Goal: Task Accomplishment & Management: Complete application form

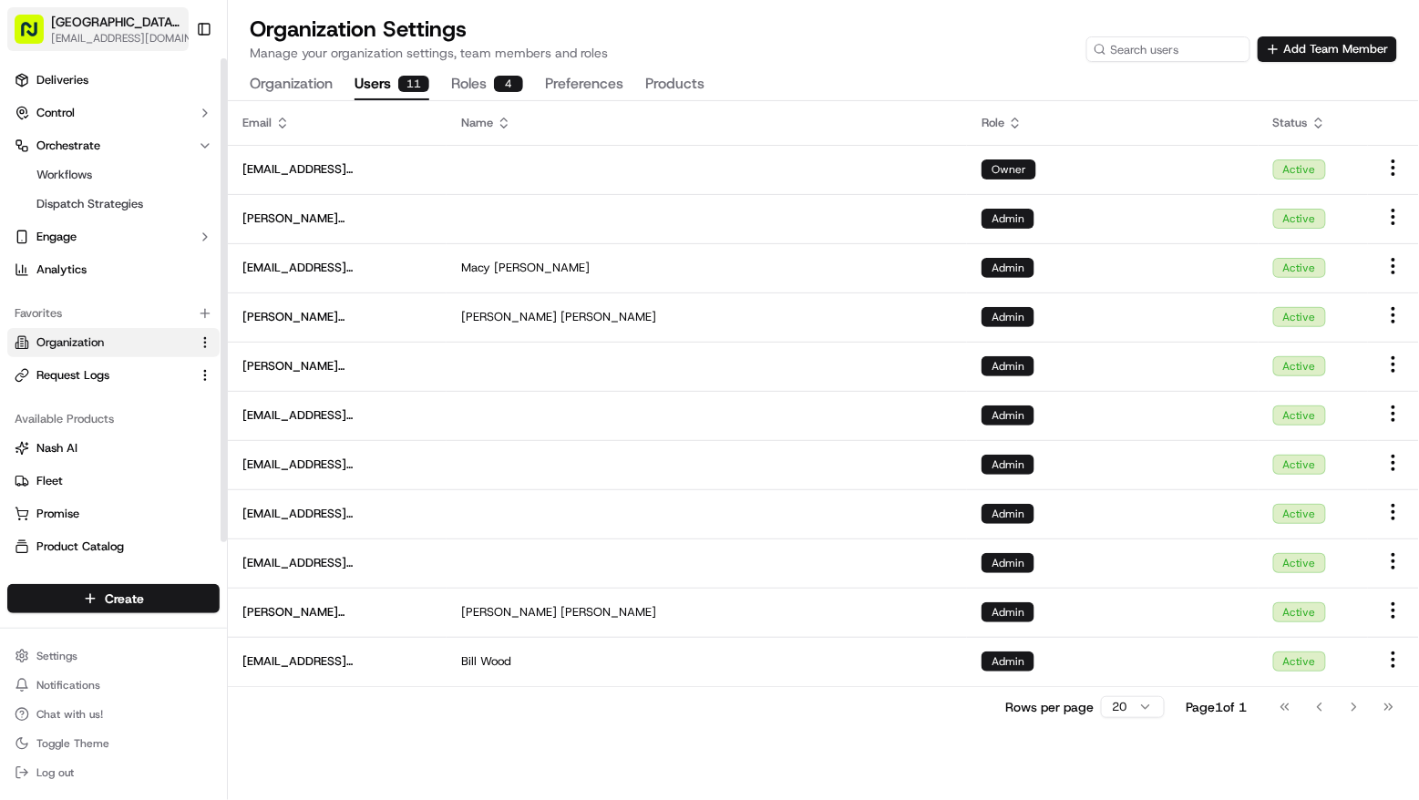
click at [106, 39] on span "[EMAIL_ADDRESS][DOMAIN_NAME]" at bounding box center [125, 38] width 149 height 15
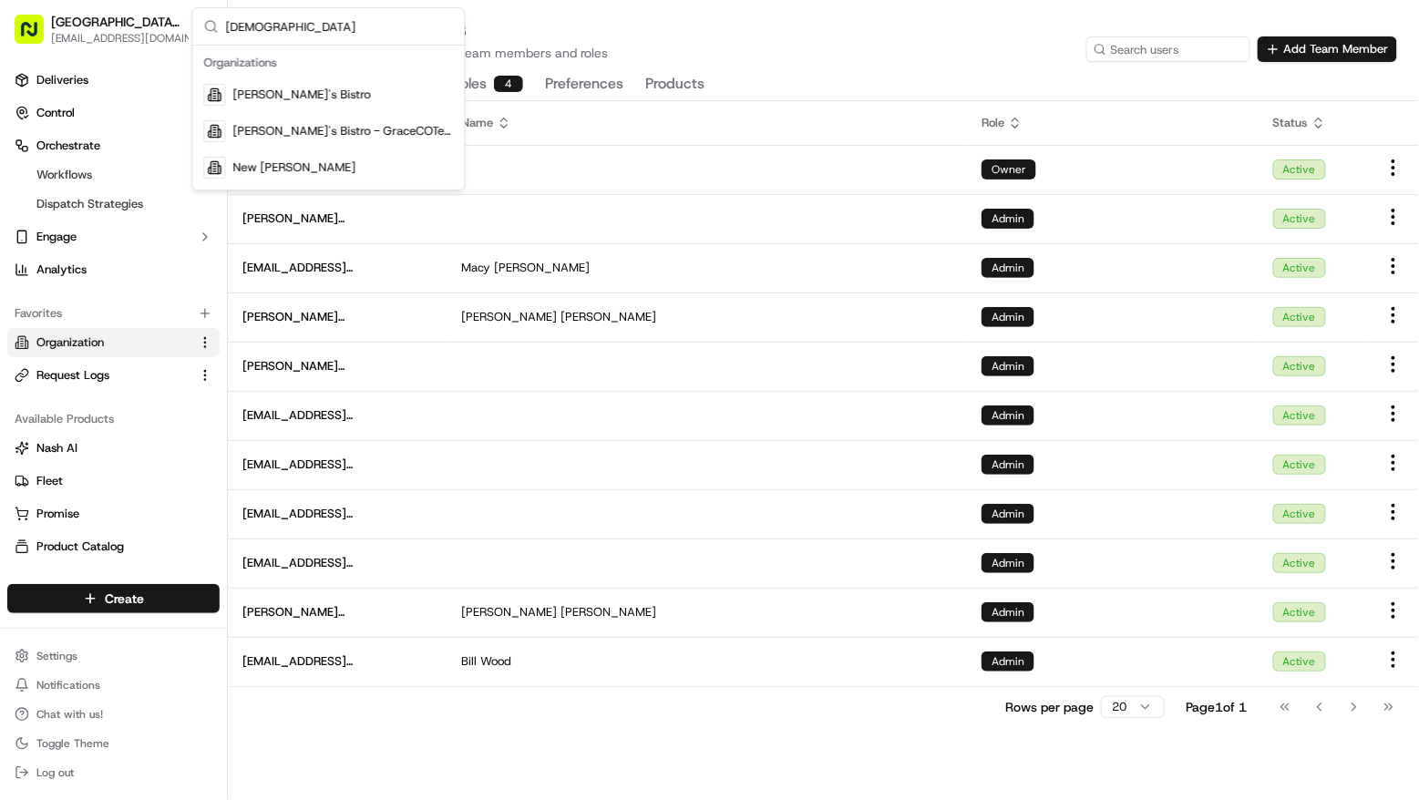
type input "[DEMOGRAPHIC_DATA]"
click at [334, 95] on div "[PERSON_NAME]'s Bistro" at bounding box center [329, 95] width 264 height 36
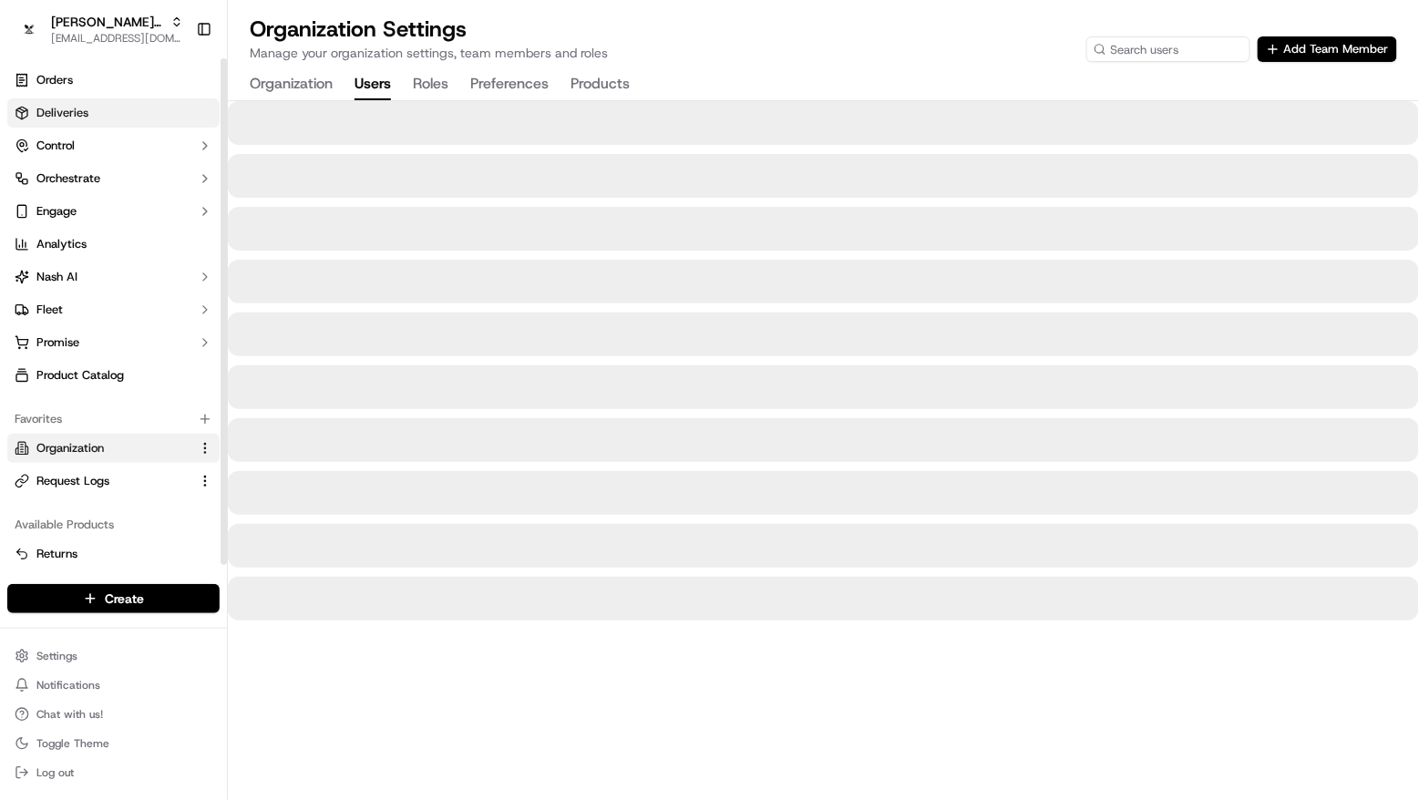
click at [131, 120] on link "Deliveries" at bounding box center [113, 112] width 212 height 29
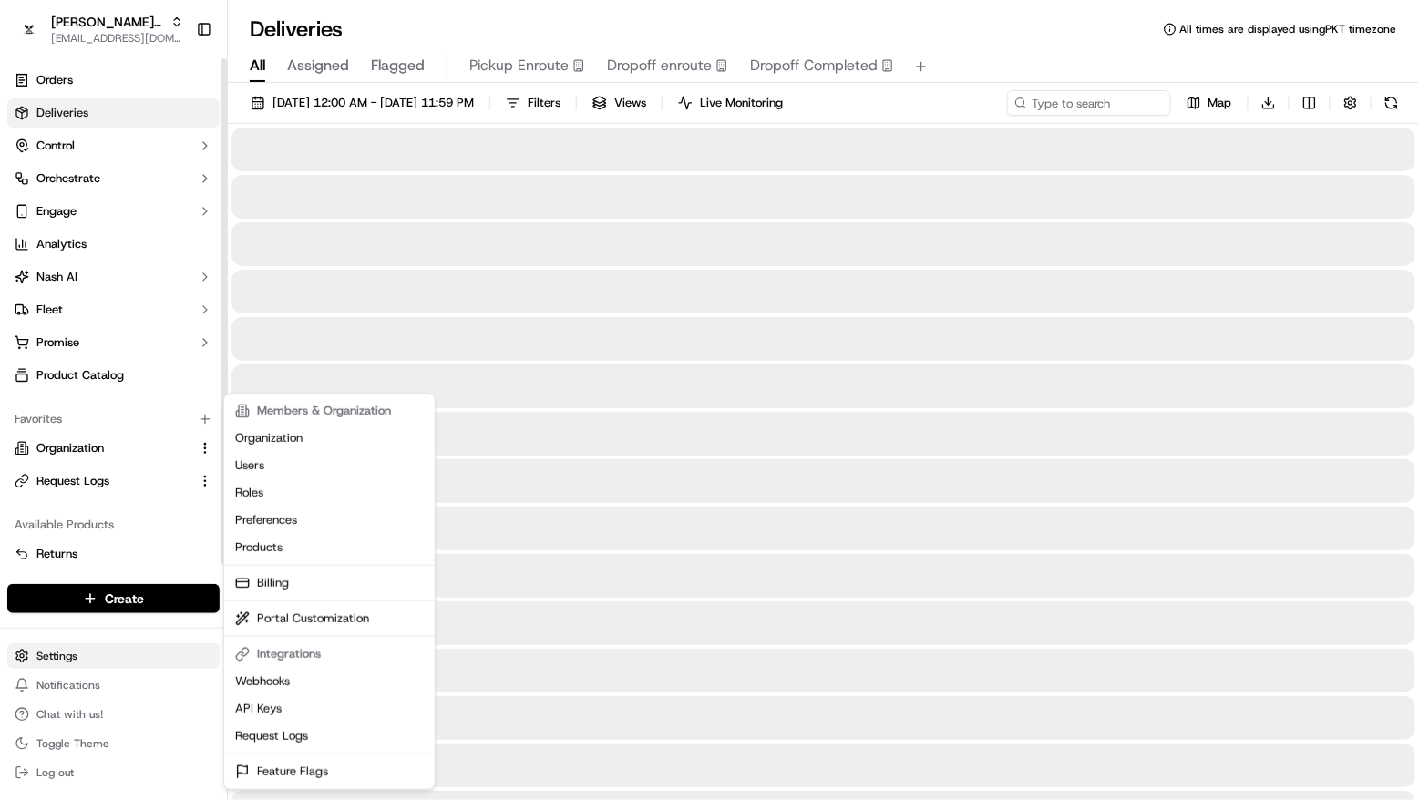
click at [100, 653] on html "[PERSON_NAME]'s Bistro [EMAIL_ADDRESS][DOMAIN_NAME] Toggle Sidebar Orders Deliv…" at bounding box center [709, 400] width 1419 height 800
click at [276, 758] on link "Feature Flags" at bounding box center [329, 771] width 203 height 27
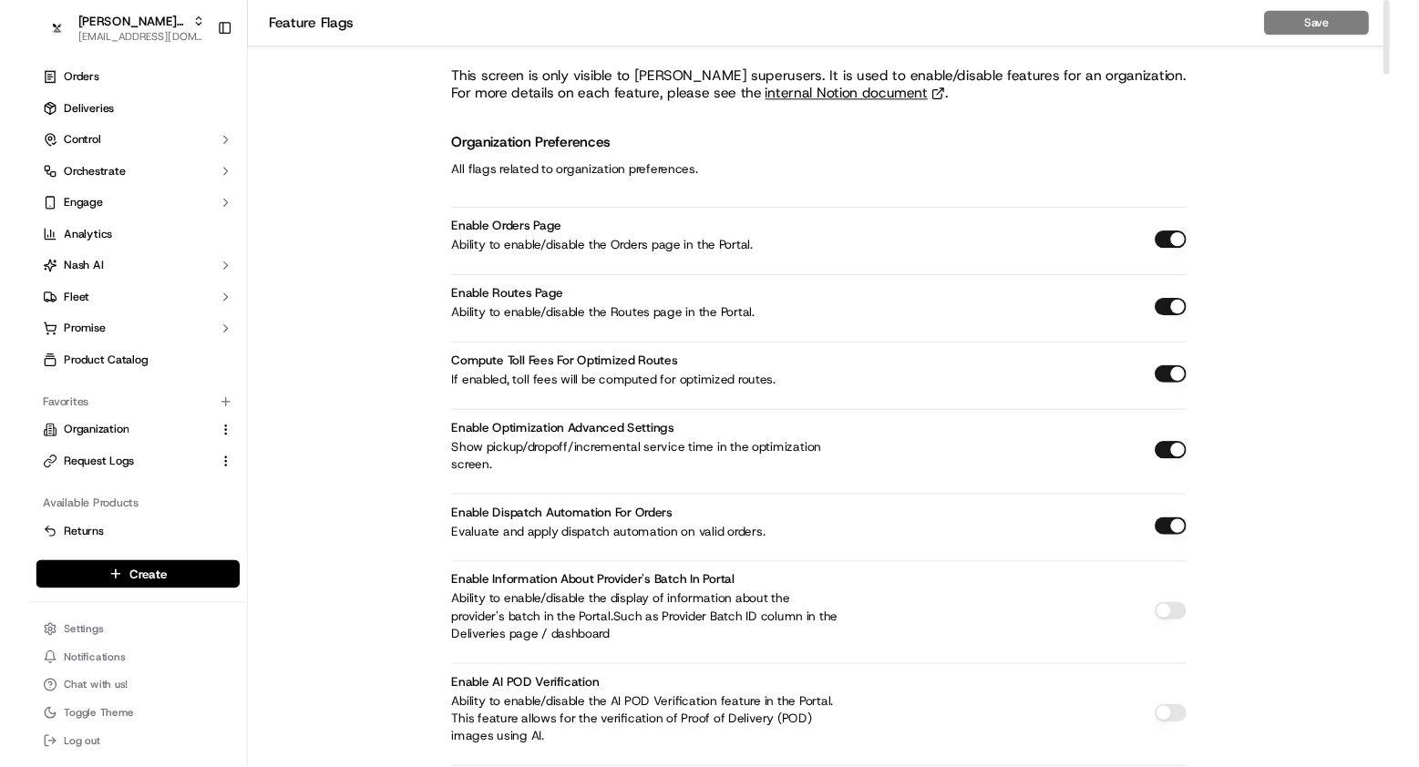
scroll to position [5821, 0]
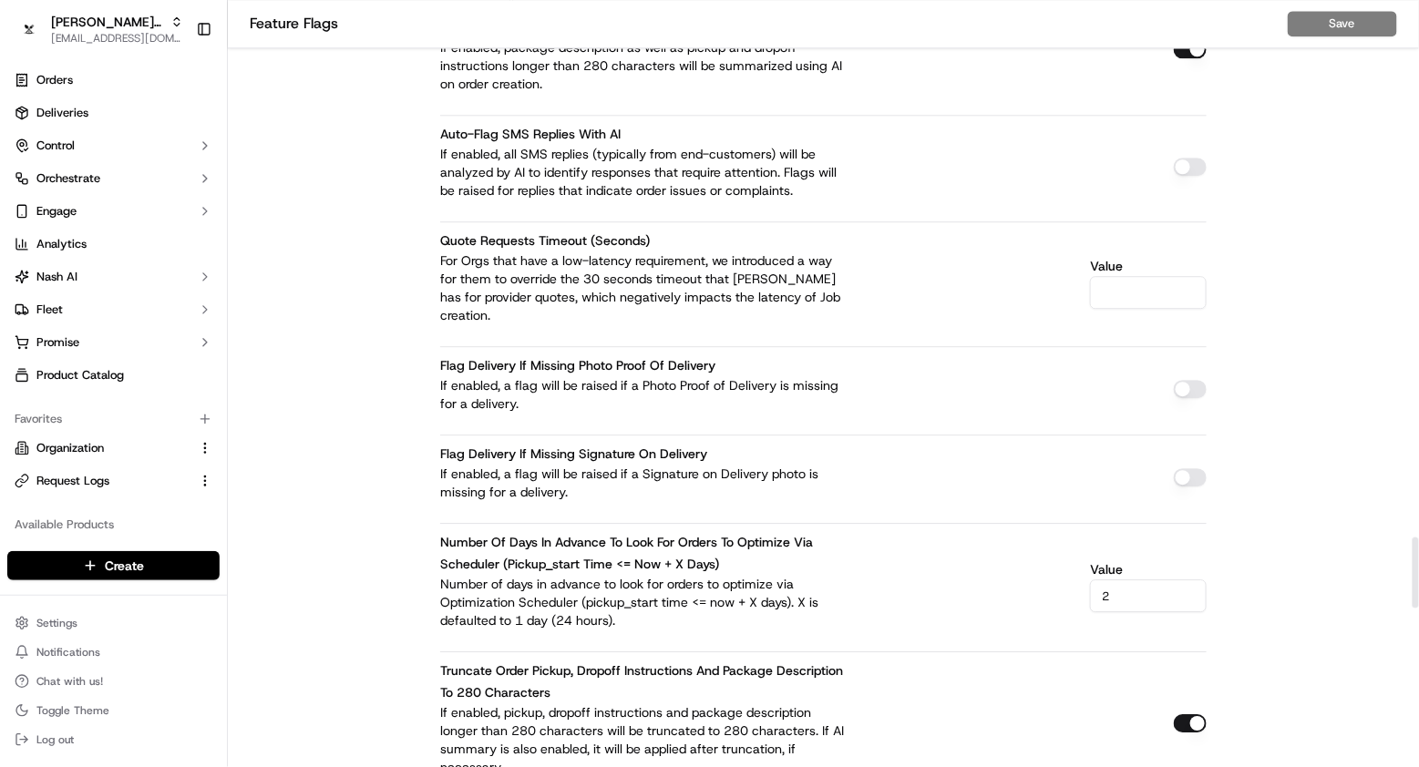
click at [520, 435] on div "Flag delivery if missing Signature on Delivery If enabled, a flag will be raise…" at bounding box center [823, 468] width 766 height 67
click at [731, 575] on p "Number of days in advance to look for orders to optimize via Optimization Sched…" at bounding box center [645, 602] width 410 height 55
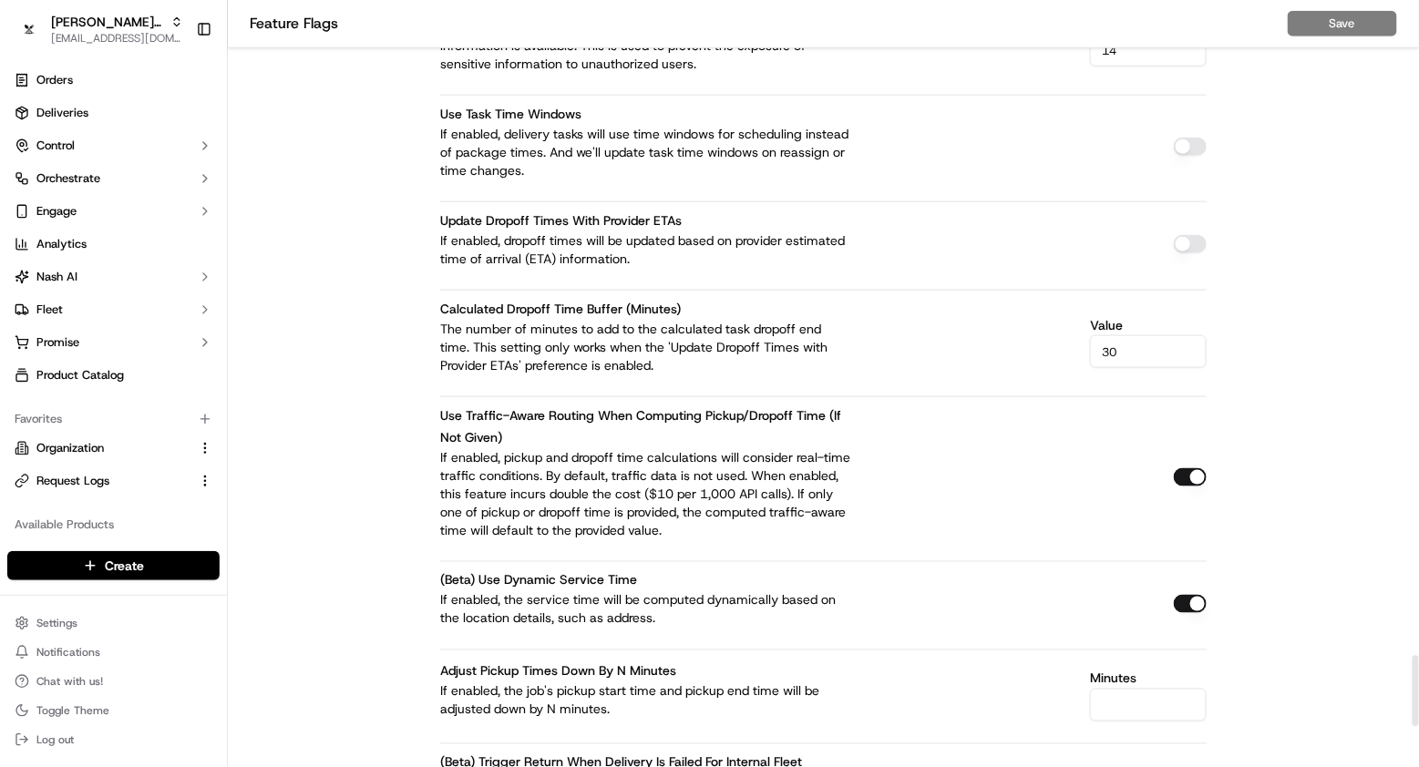
scroll to position [7128, 0]
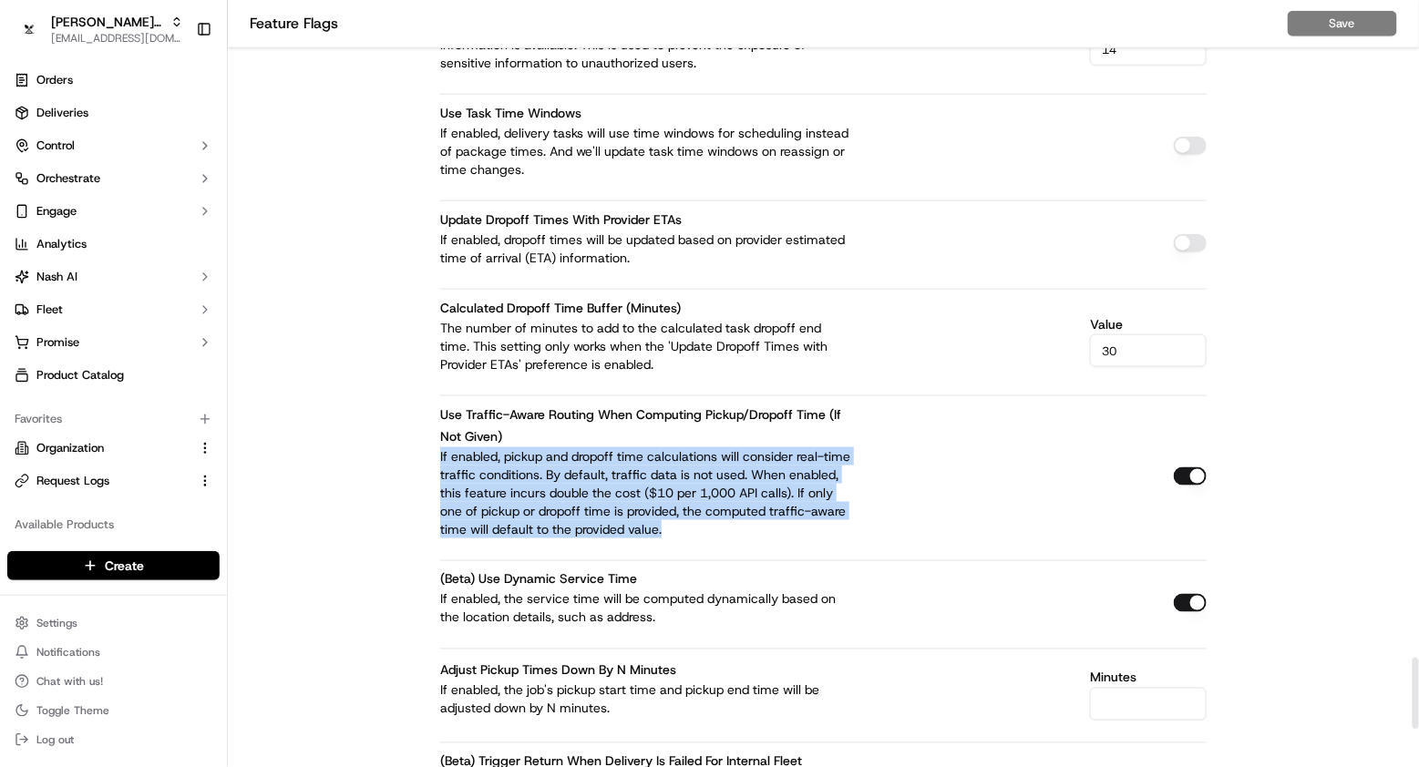
drag, startPoint x: 778, startPoint y: 462, endPoint x: 428, endPoint y: 398, distance: 355.7
copy p "If enabled, pickup and dropoff time calculations will consider real-time traffi…"
click at [86, 117] on span "Deliveries" at bounding box center [62, 113] width 52 height 16
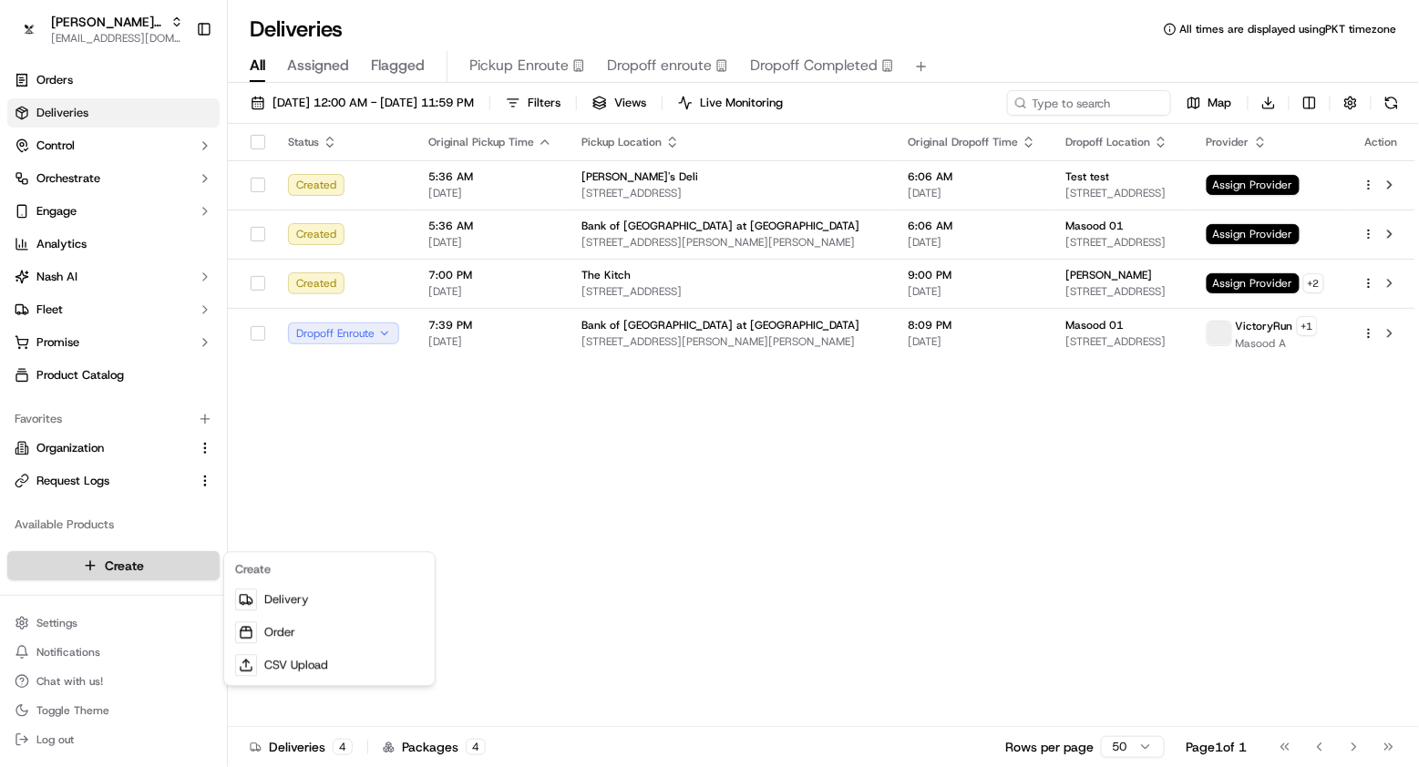
click at [180, 561] on html "[PERSON_NAME]'s Bistro [EMAIL_ADDRESS][DOMAIN_NAME] Toggle Sidebar Orders Deliv…" at bounding box center [709, 383] width 1419 height 767
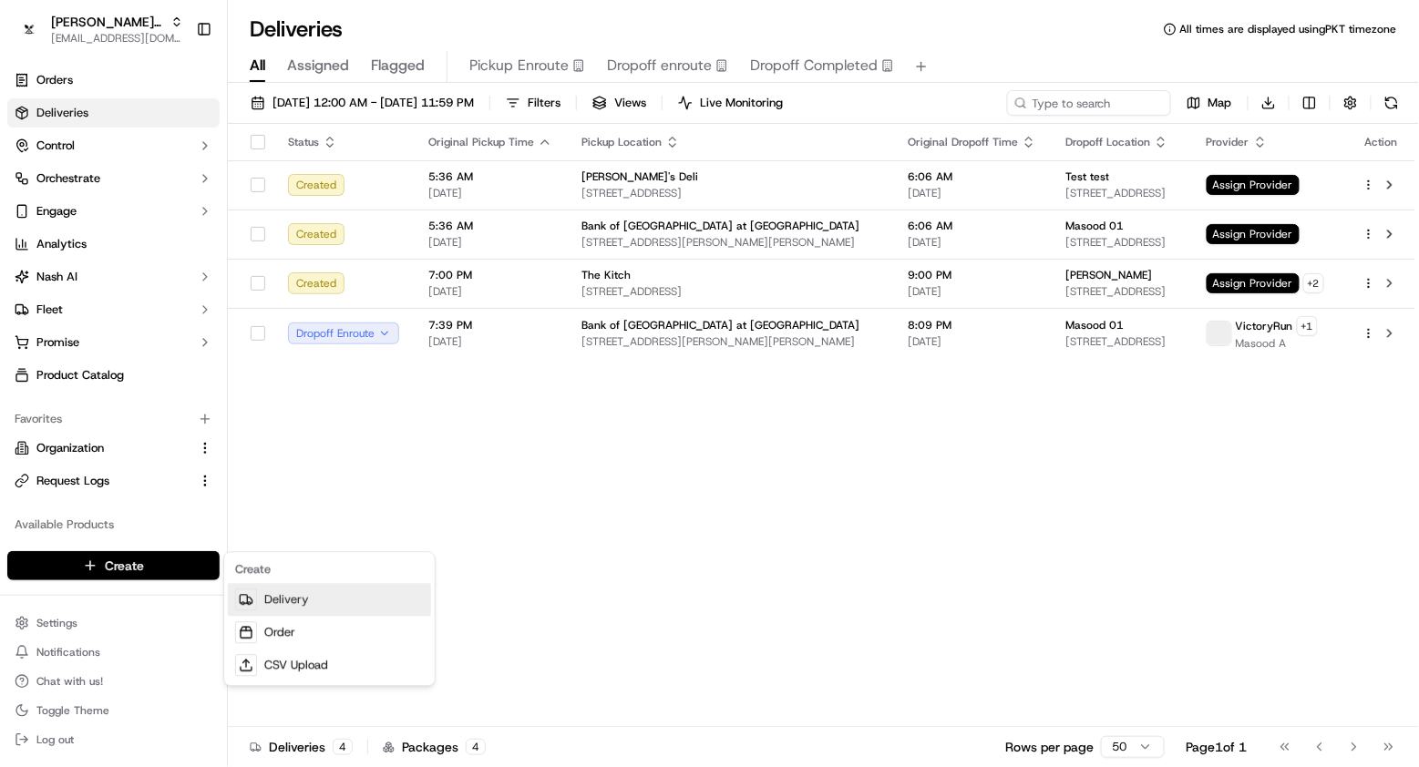
click at [402, 590] on link "Delivery" at bounding box center [329, 600] width 203 height 33
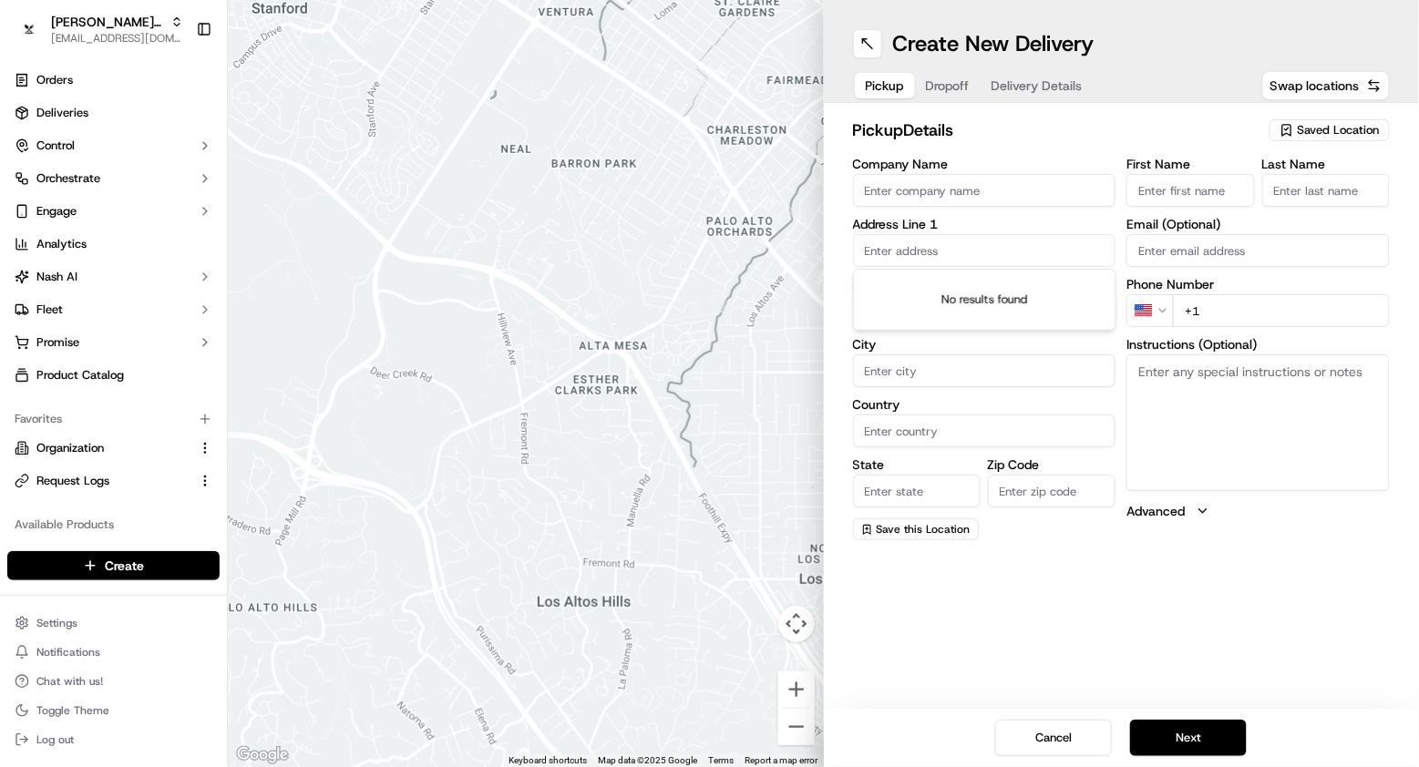
paste input "[STREET_ADDRESS]"
click at [1015, 282] on div "[STREET_ADDRESS]" at bounding box center [984, 286] width 254 height 27
type input "[STREET_ADDRESS]"
type input "[GEOGRAPHIC_DATA]"
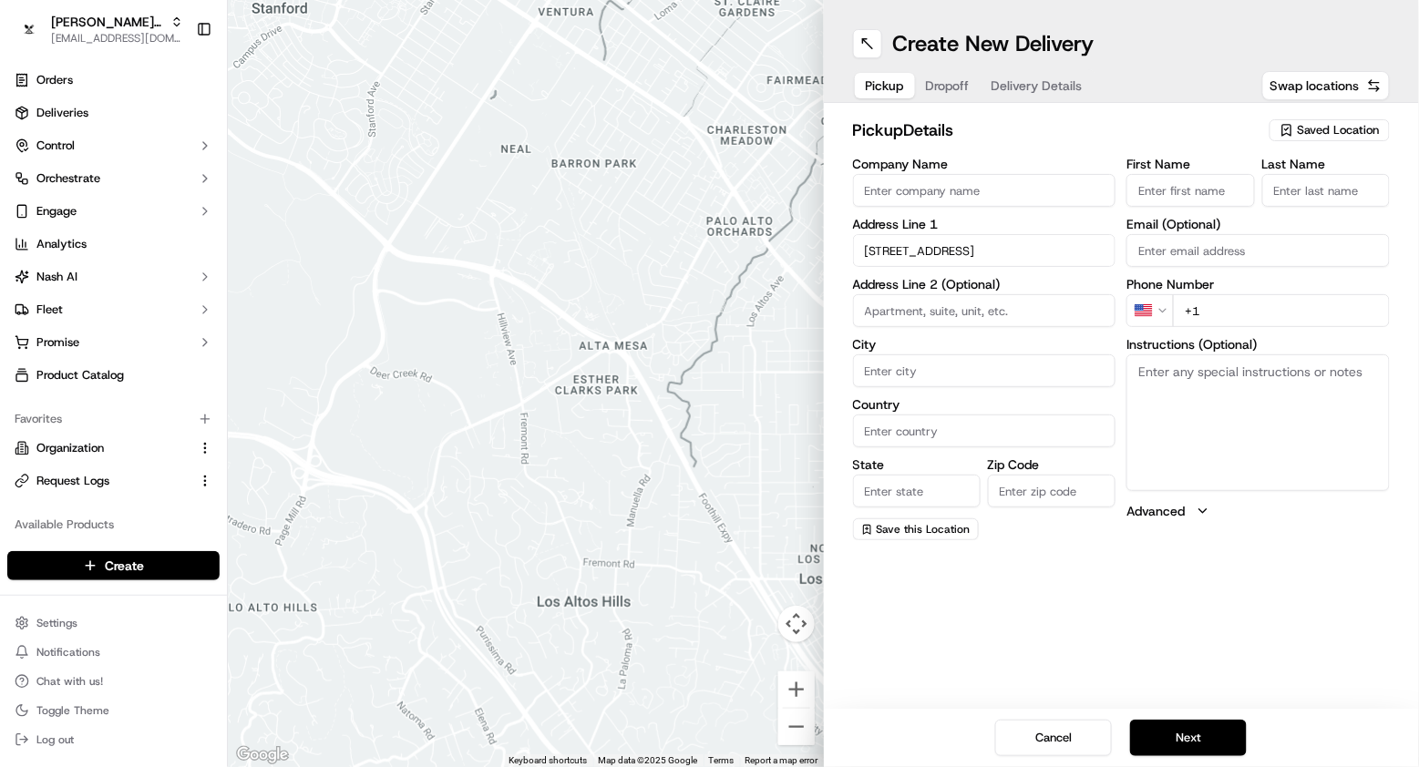
type input "FL"
type input "33607"
type input "[STREET_ADDRESS]"
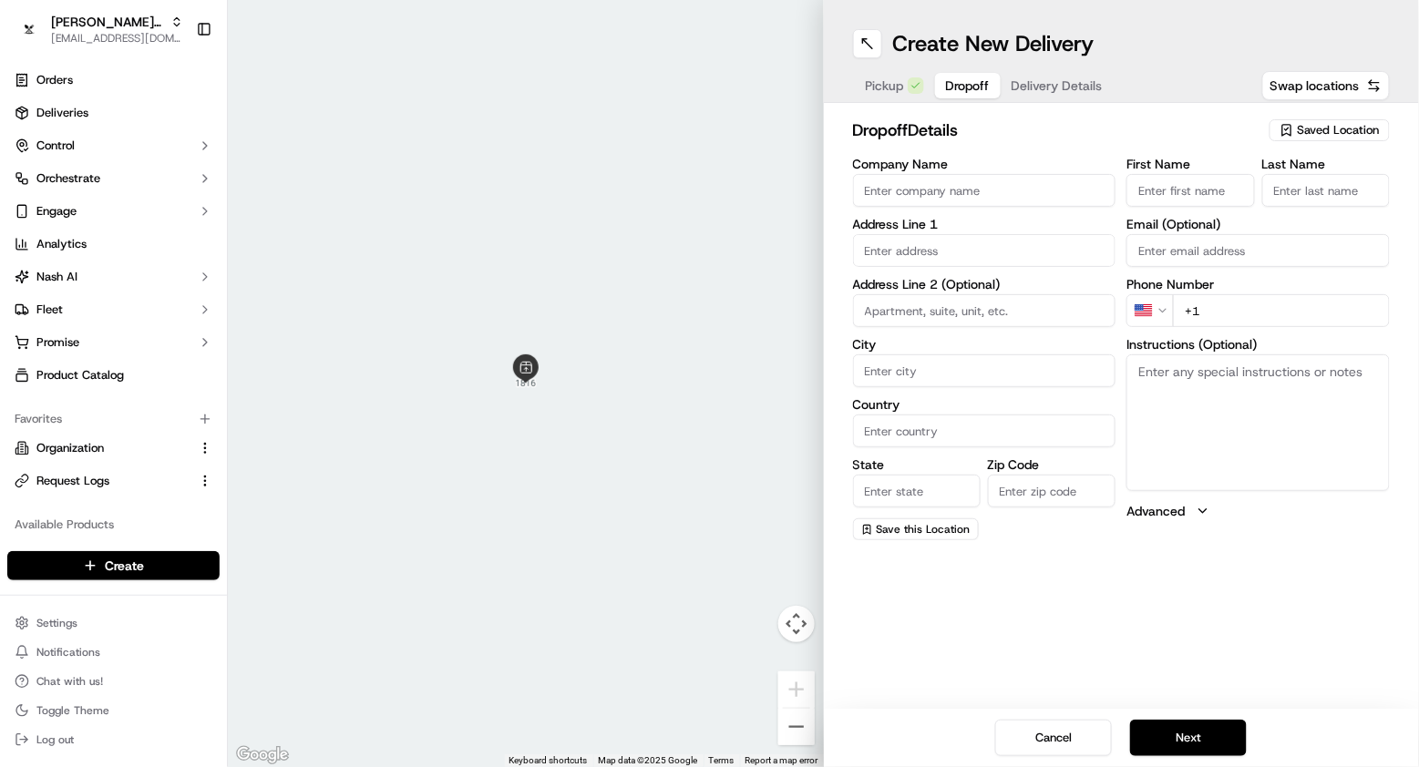
click at [942, 92] on button "Dropoff" at bounding box center [968, 86] width 66 height 26
click at [932, 269] on div "Company Name Address Line 1 Address Line 2 (Optional) City Country State Zip Co…" at bounding box center [984, 349] width 263 height 383
paste input "[STREET_ADDRESS][PERSON_NAME]"
click at [999, 292] on div "[STREET_ADDRESS][PERSON_NAME]" at bounding box center [984, 286] width 254 height 27
type input "[STREET_ADDRESS][PERSON_NAME]"
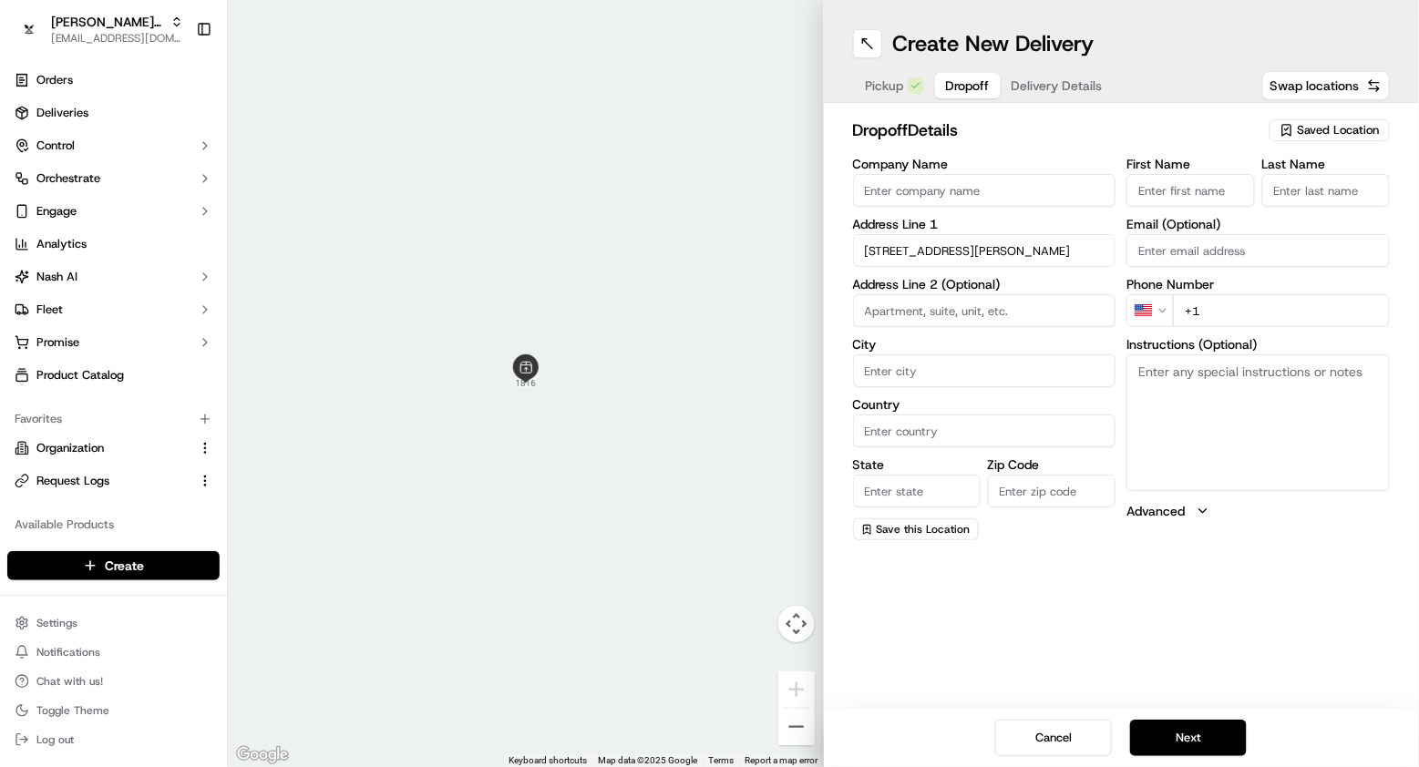
type input "Ste 101"
type input "Riverview"
type input "[GEOGRAPHIC_DATA]"
type input "FL"
type input "33578"
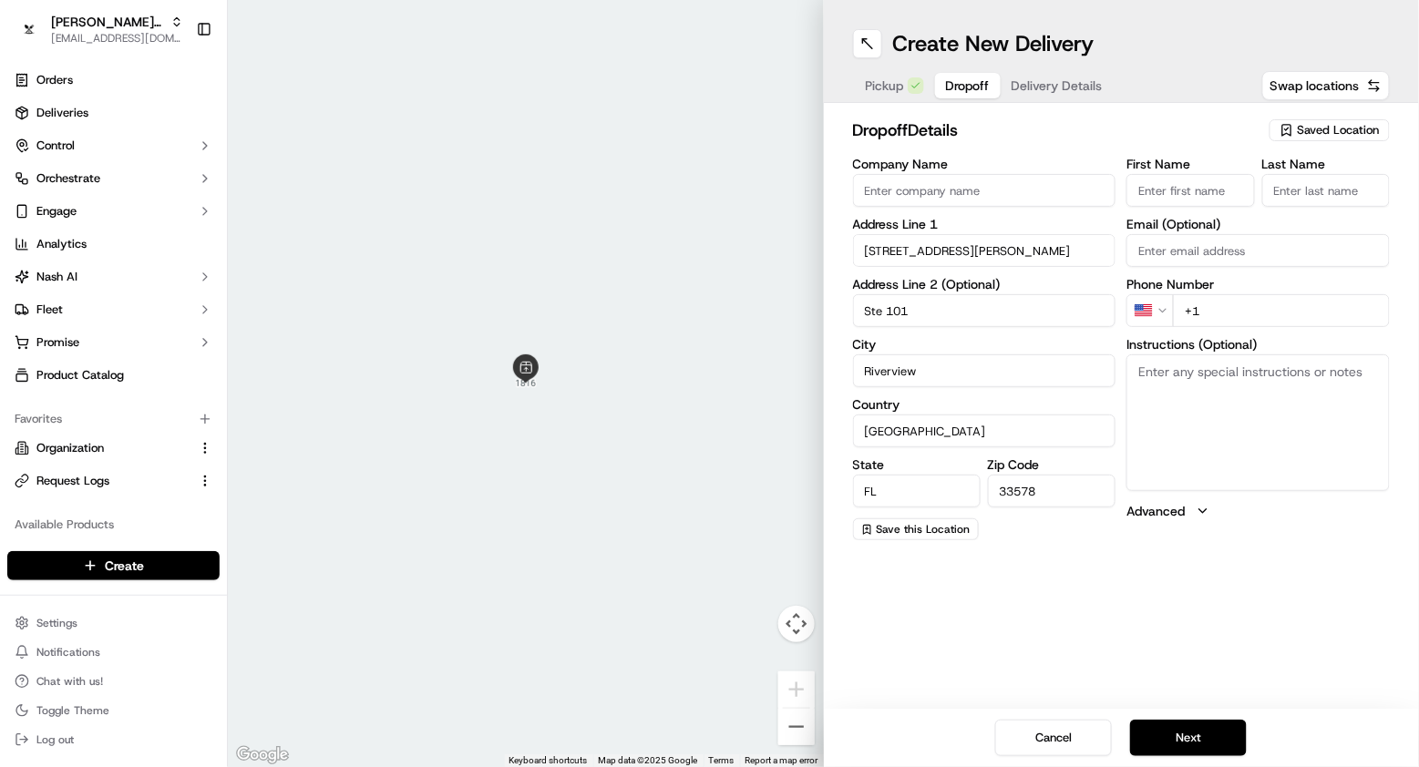
type input "[STREET_ADDRESS]"
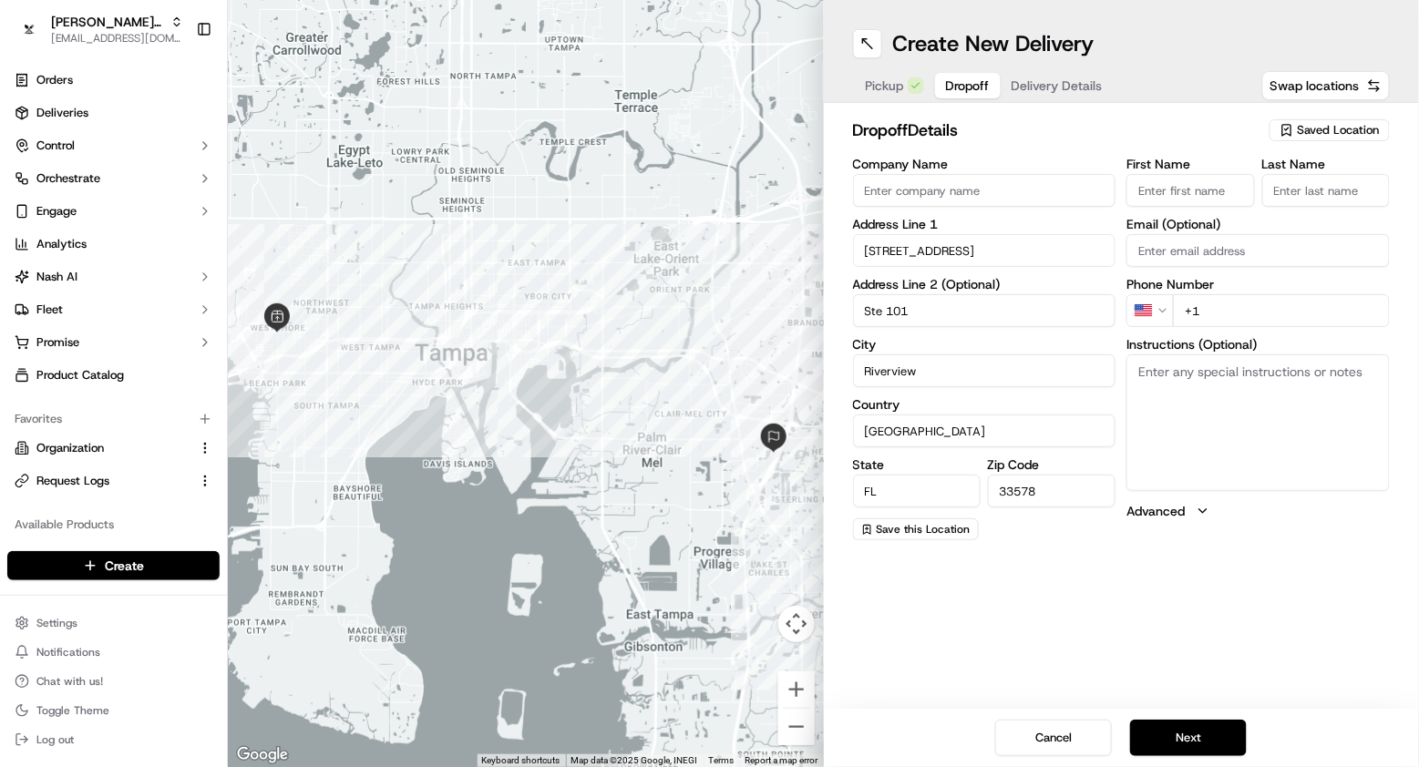
click at [888, 90] on span "Pickup" at bounding box center [885, 86] width 38 height 18
type input "Masood test"
type input "Masood Test"
type input "Masood"
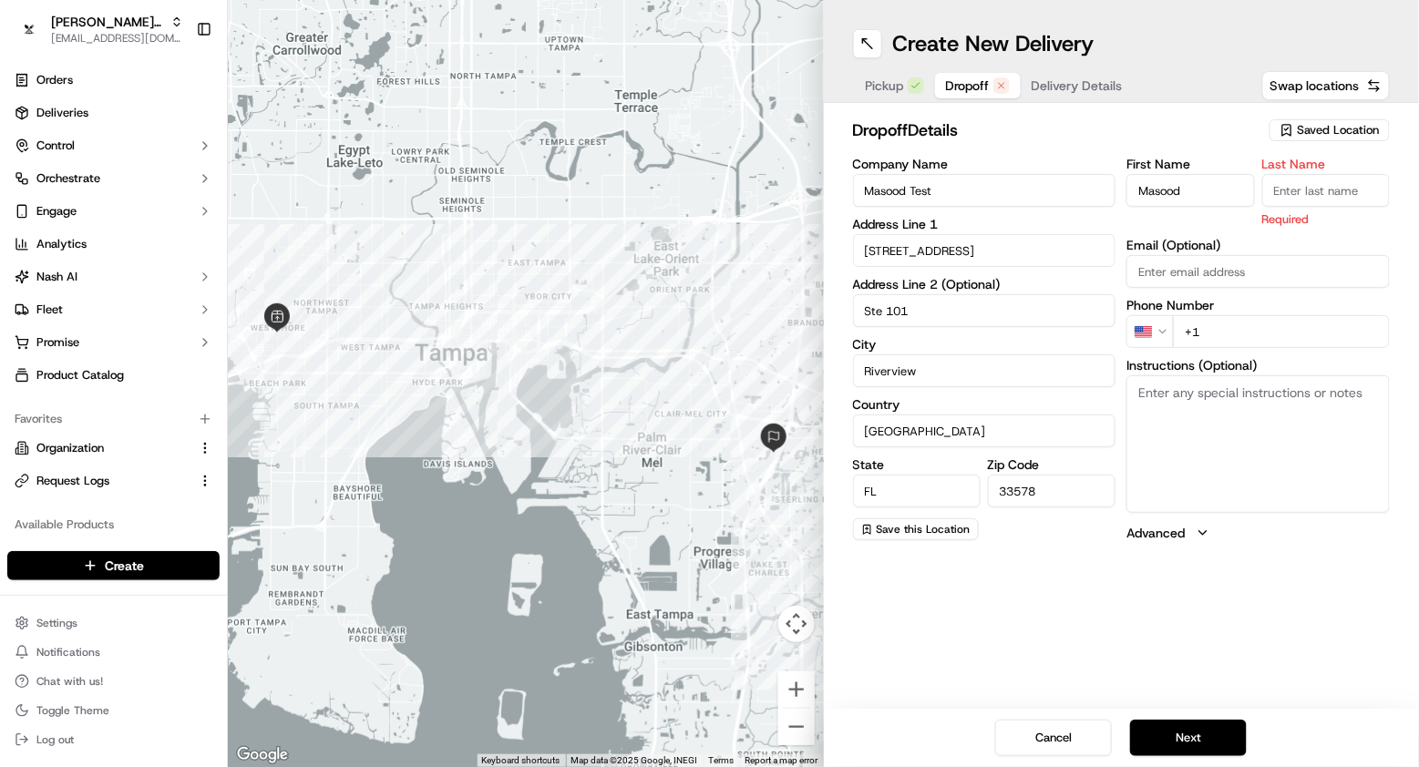
drag, startPoint x: 1347, startPoint y: 166, endPoint x: 1347, endPoint y: 193, distance: 27.3
click at [1347, 166] on label "Last Name" at bounding box center [1326, 164] width 128 height 13
click at [1347, 174] on input "Last Name" at bounding box center [1326, 190] width 128 height 33
click at [1347, 193] on input "Last Name" at bounding box center [1326, 190] width 128 height 33
type input "Aslam"
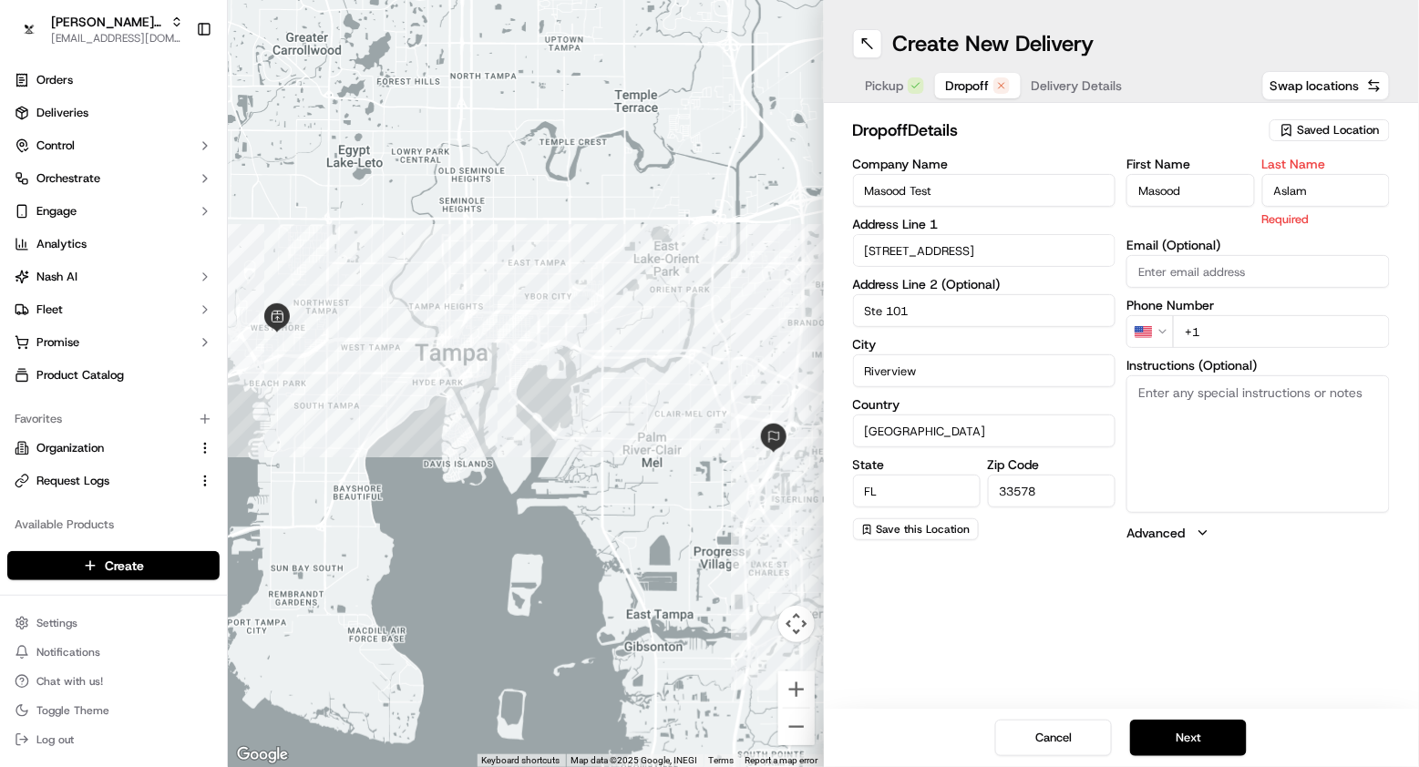
click at [1102, 144] on div "dropoff Details Saved Location" at bounding box center [1122, 134] width 538 height 33
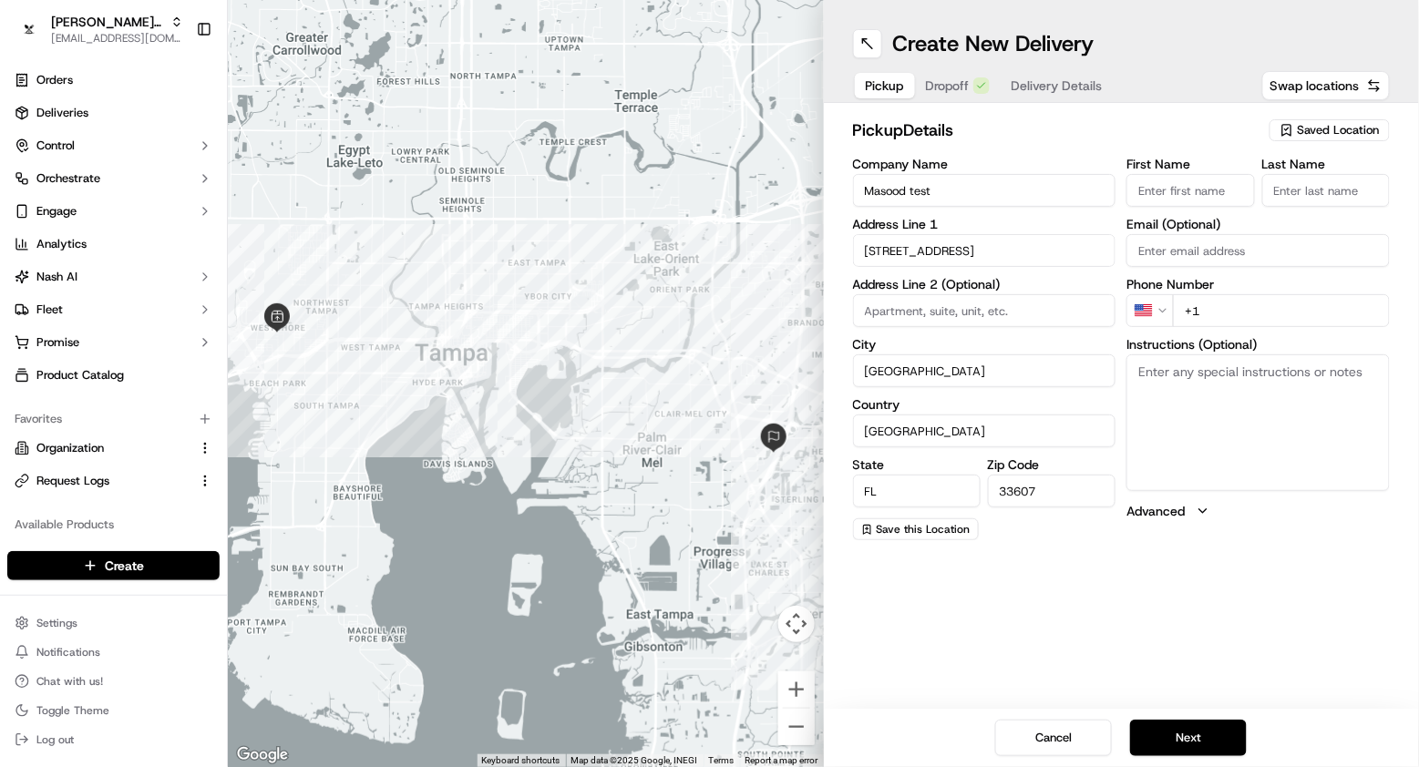
click at [1049, 87] on span "Delivery Details" at bounding box center [1056, 86] width 91 height 18
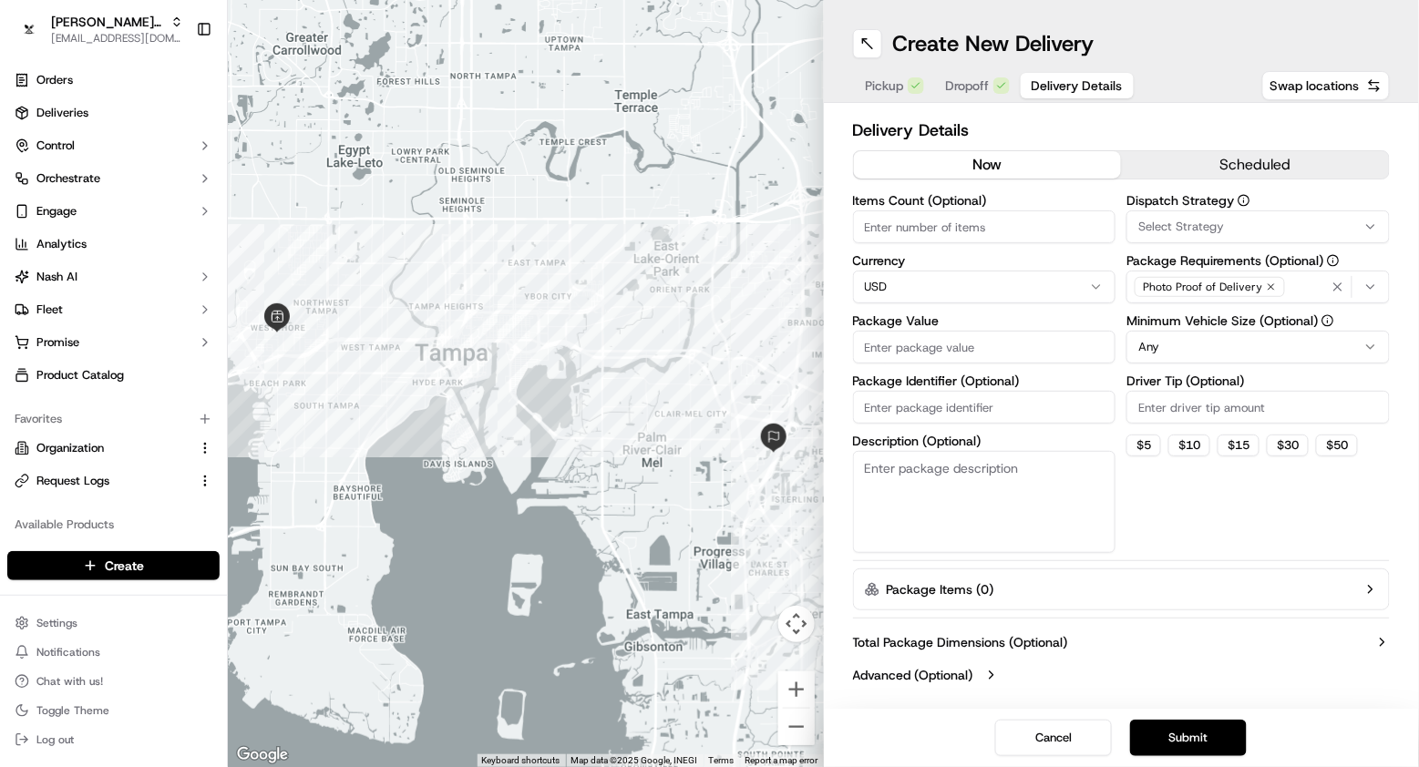
click at [1189, 159] on button "scheduled" at bounding box center [1255, 164] width 268 height 27
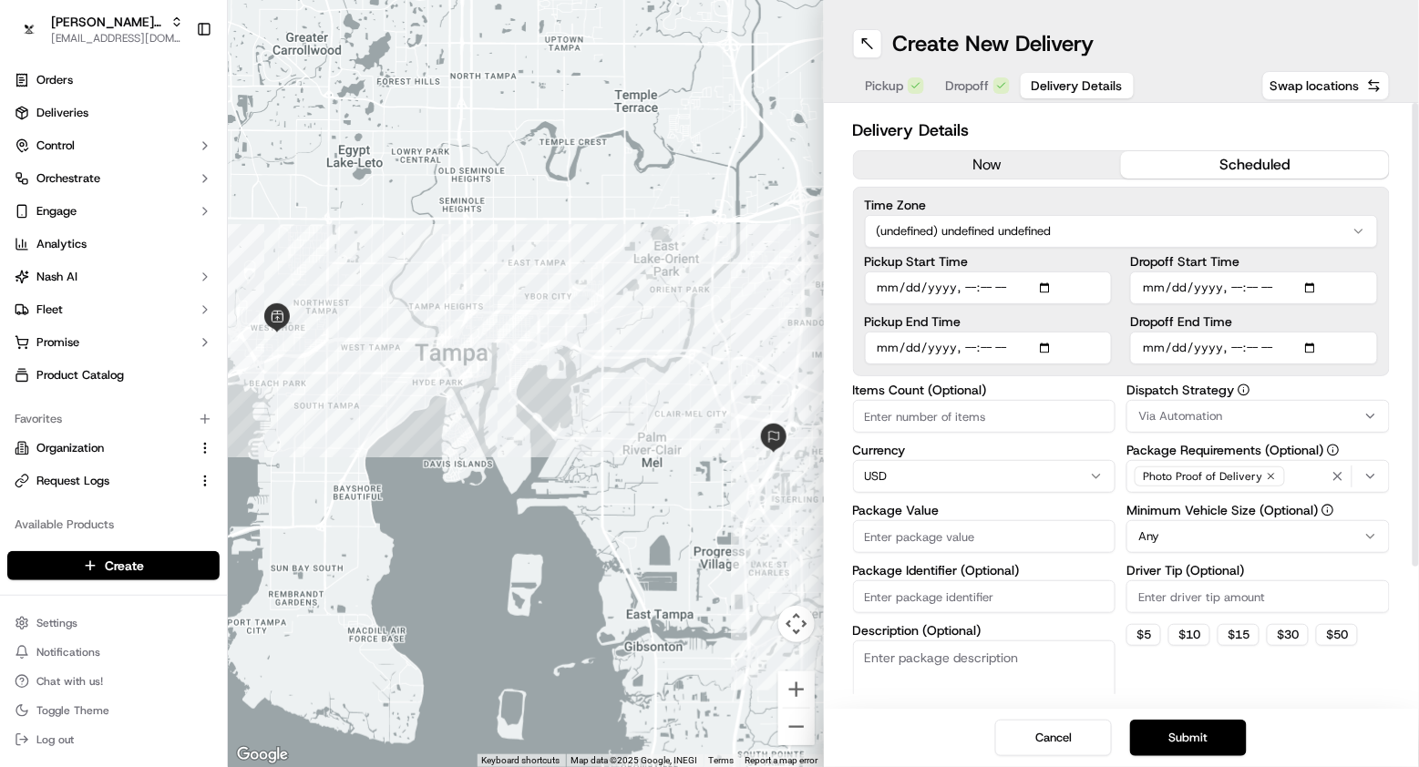
click at [1234, 343] on input "Dropoff End Time" at bounding box center [1254, 348] width 248 height 33
click at [1297, 363] on div "Time Zone (undefined) undefined undefined Pickup Start Time Pickup End Time Dro…" at bounding box center [1122, 282] width 538 height 190
click at [1255, 344] on input "Dropoff End Time" at bounding box center [1254, 348] width 248 height 33
type input "[DATE]T21:00"
click at [1302, 298] on input "Dropoff Start Time" at bounding box center [1254, 288] width 248 height 33
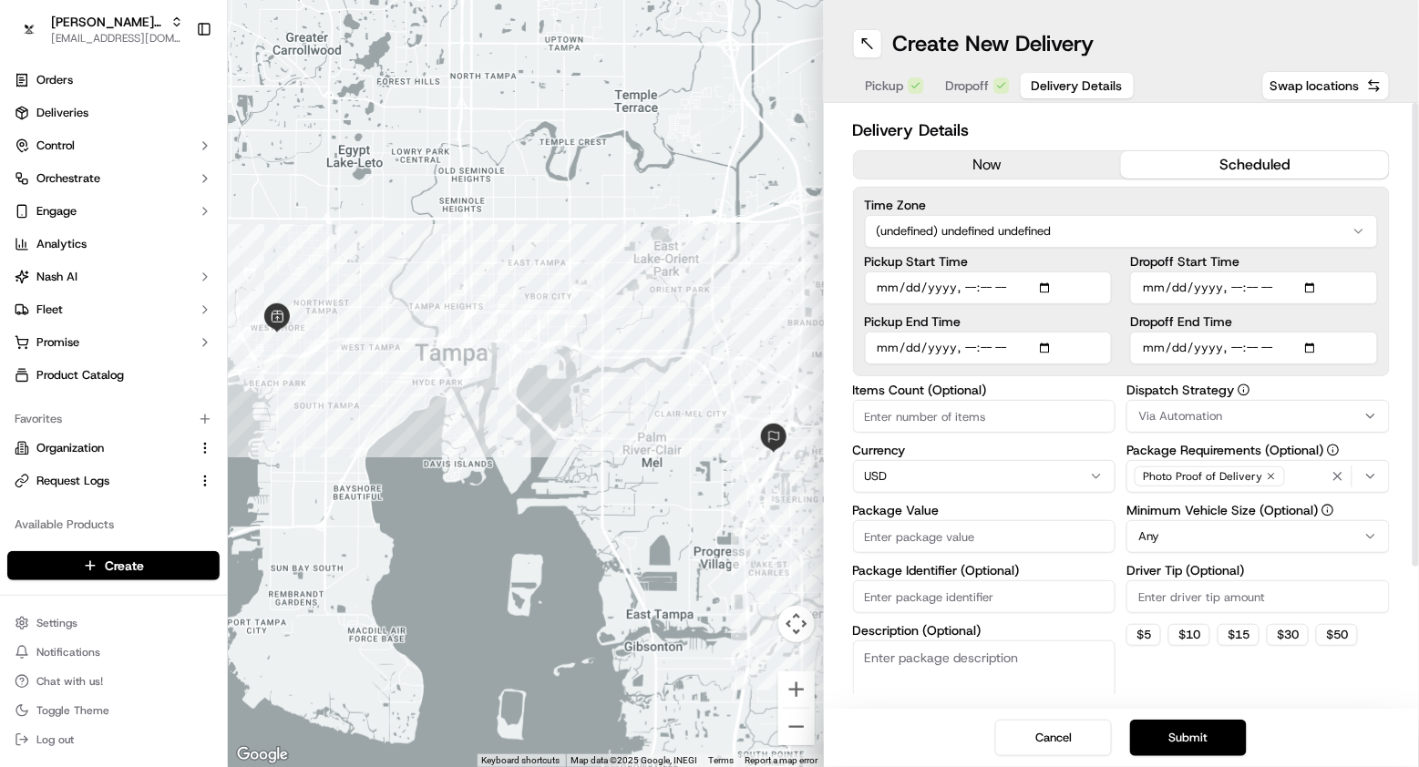
click at [1103, 324] on div "Pickup End Time" at bounding box center [989, 339] width 248 height 49
click at [988, 342] on input "Pickup End Time" at bounding box center [989, 348] width 248 height 33
click at [1077, 315] on label "Pickup End Time" at bounding box center [989, 321] width 248 height 13
click at [1077, 332] on input "Pickup End Time" at bounding box center [989, 348] width 248 height 33
click at [1096, 318] on label "Pickup End Time" at bounding box center [989, 321] width 248 height 13
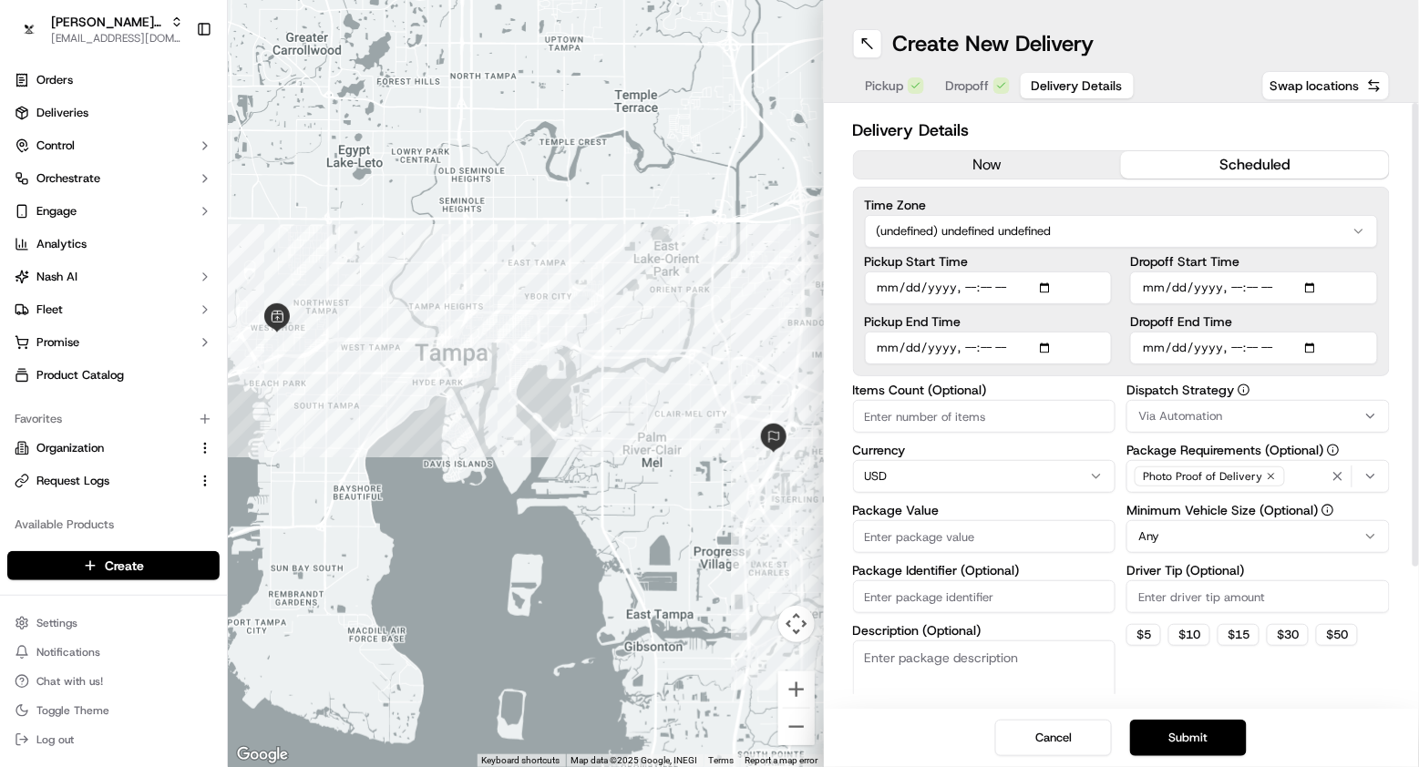
click at [1096, 332] on input "Pickup End Time" at bounding box center [989, 348] width 248 height 33
click at [1120, 304] on div "Pickup Start Time Pickup End Time Dropoff Start Time Dropoff End Time" at bounding box center [1122, 309] width 514 height 109
click at [989, 414] on input "Items Count (Optional)" at bounding box center [984, 416] width 263 height 33
type input "1"
click at [949, 527] on input "Package Value" at bounding box center [984, 536] width 263 height 33
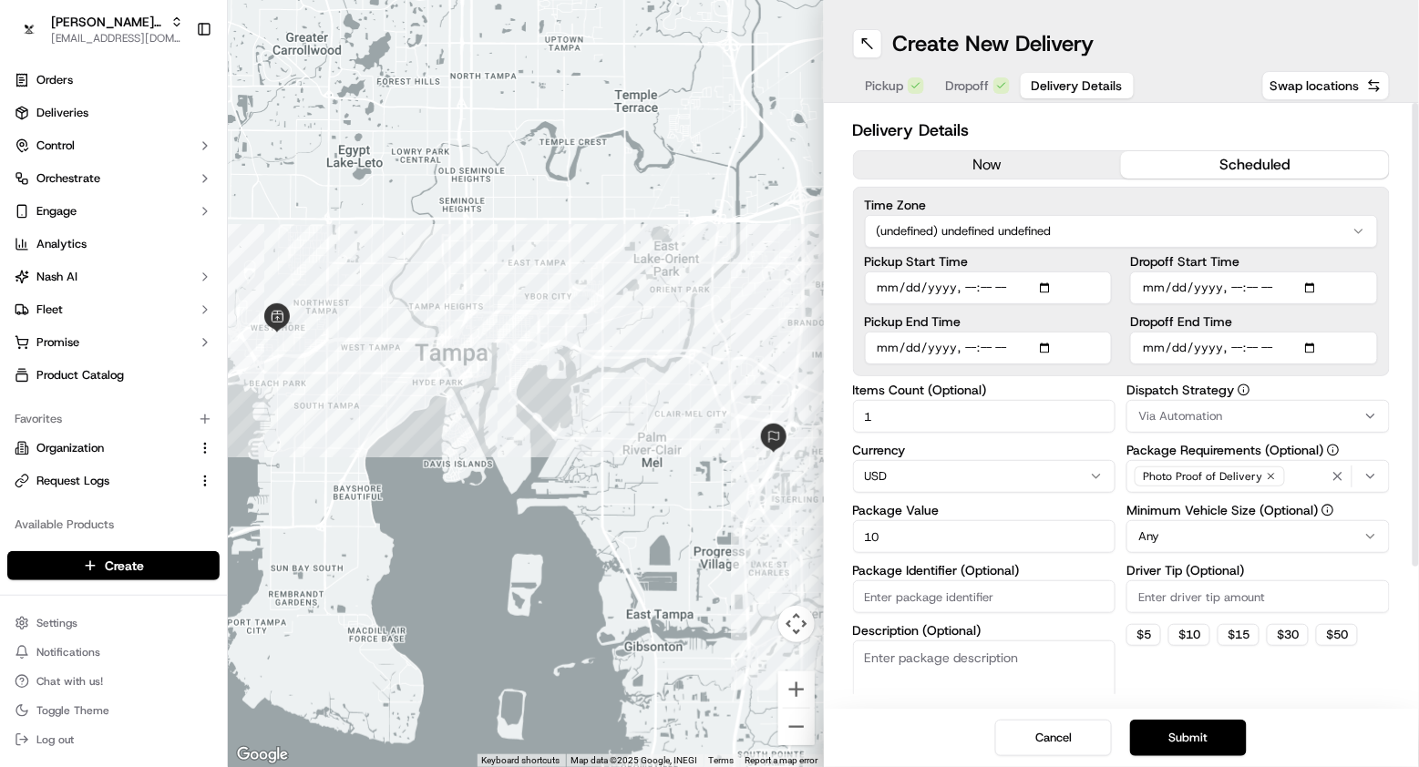
type input "10"
click at [928, 580] on input "Package Identifier (Optional)" at bounding box center [984, 596] width 263 height 33
type input "20"
click at [979, 88] on span "Dropoff" at bounding box center [968, 86] width 44 height 18
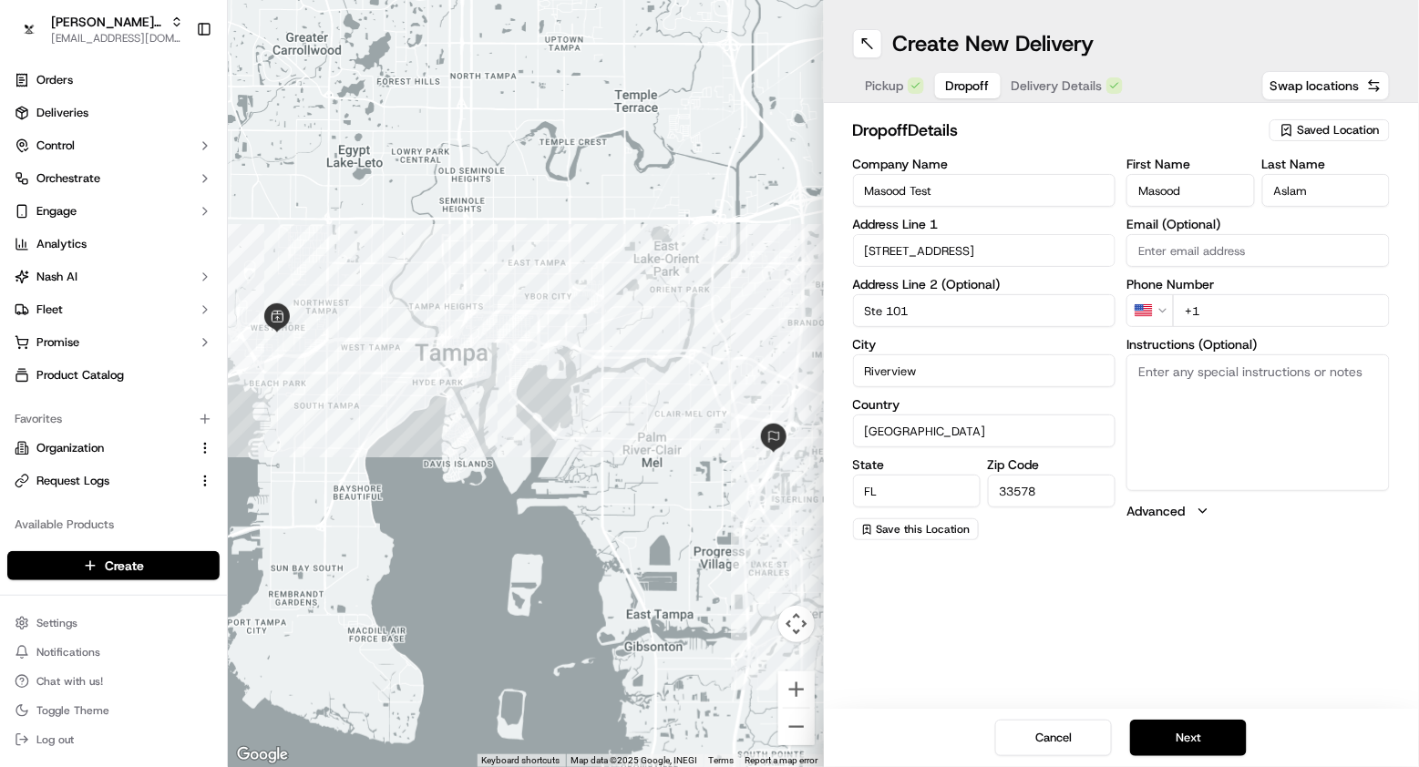
paste input "[PHONE_NUMBER]"
type input "[PHONE_NUMBER]"
click at [882, 84] on span "Pickup" at bounding box center [885, 86] width 38 height 18
paste input "[PHONE_NUMBER]"
type input "[PHONE_NUMBER]"
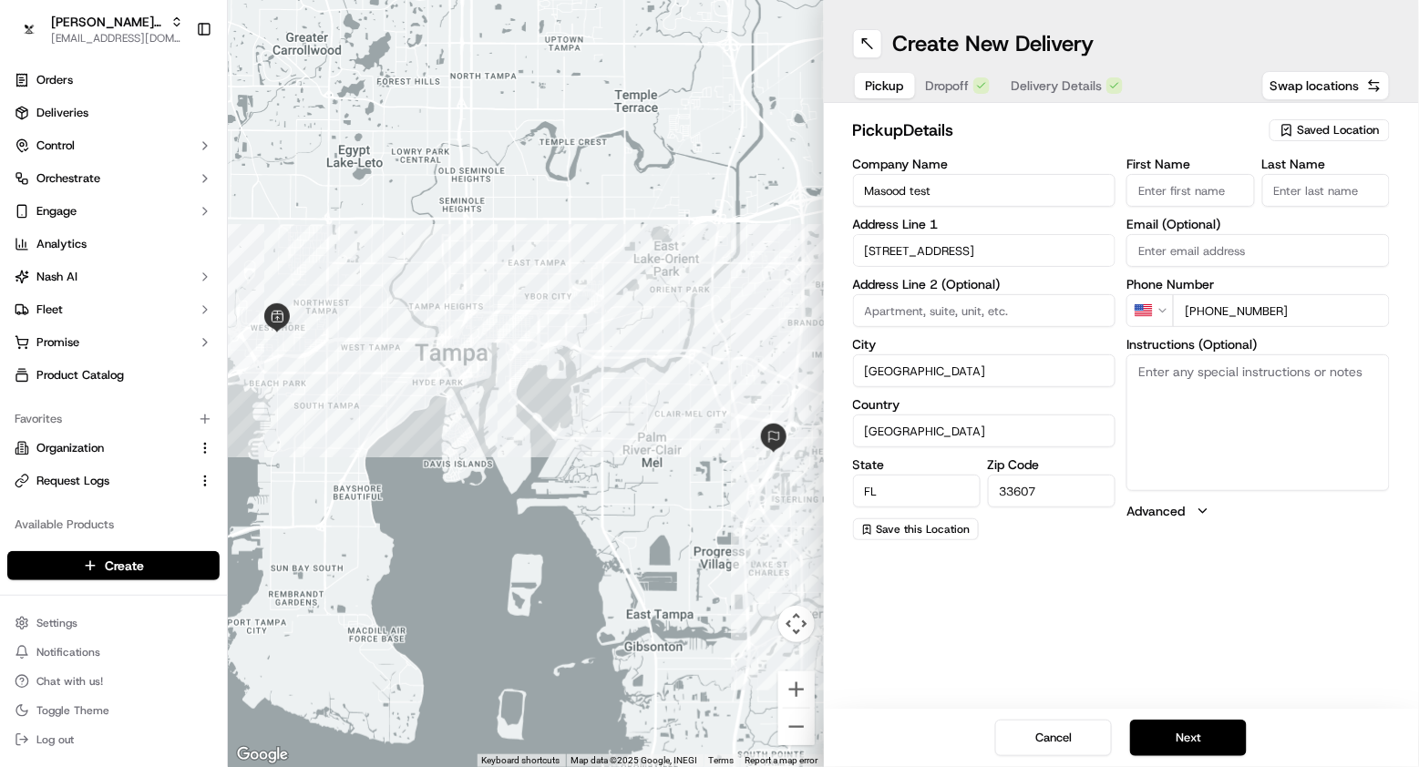
click at [1236, 604] on div "Create New Delivery Pickup Dropoff Delivery Details Swap locations pickup Detai…" at bounding box center [1122, 383] width 596 height 767
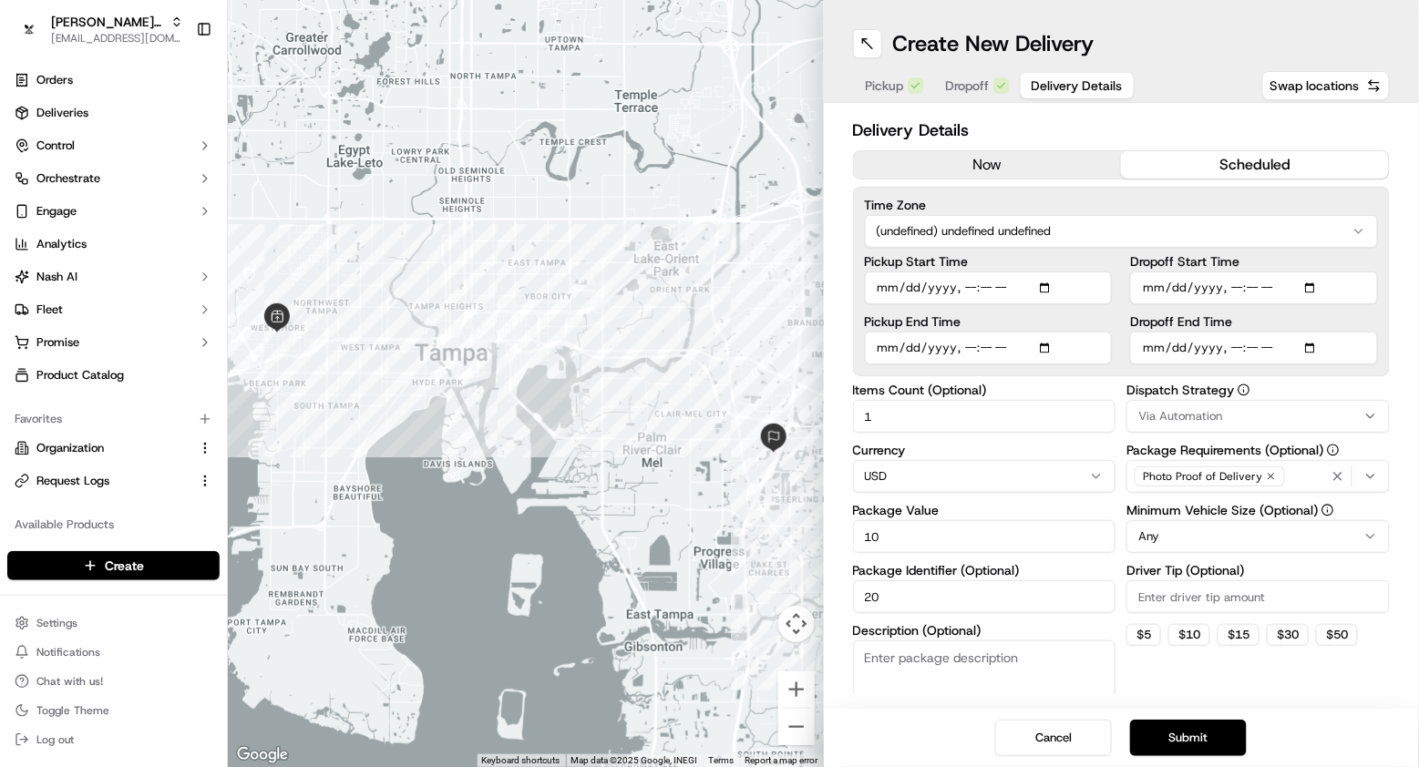
click at [1052, 81] on span "Delivery Details" at bounding box center [1076, 86] width 91 height 18
click at [1213, 726] on button "Submit" at bounding box center [1188, 738] width 117 height 36
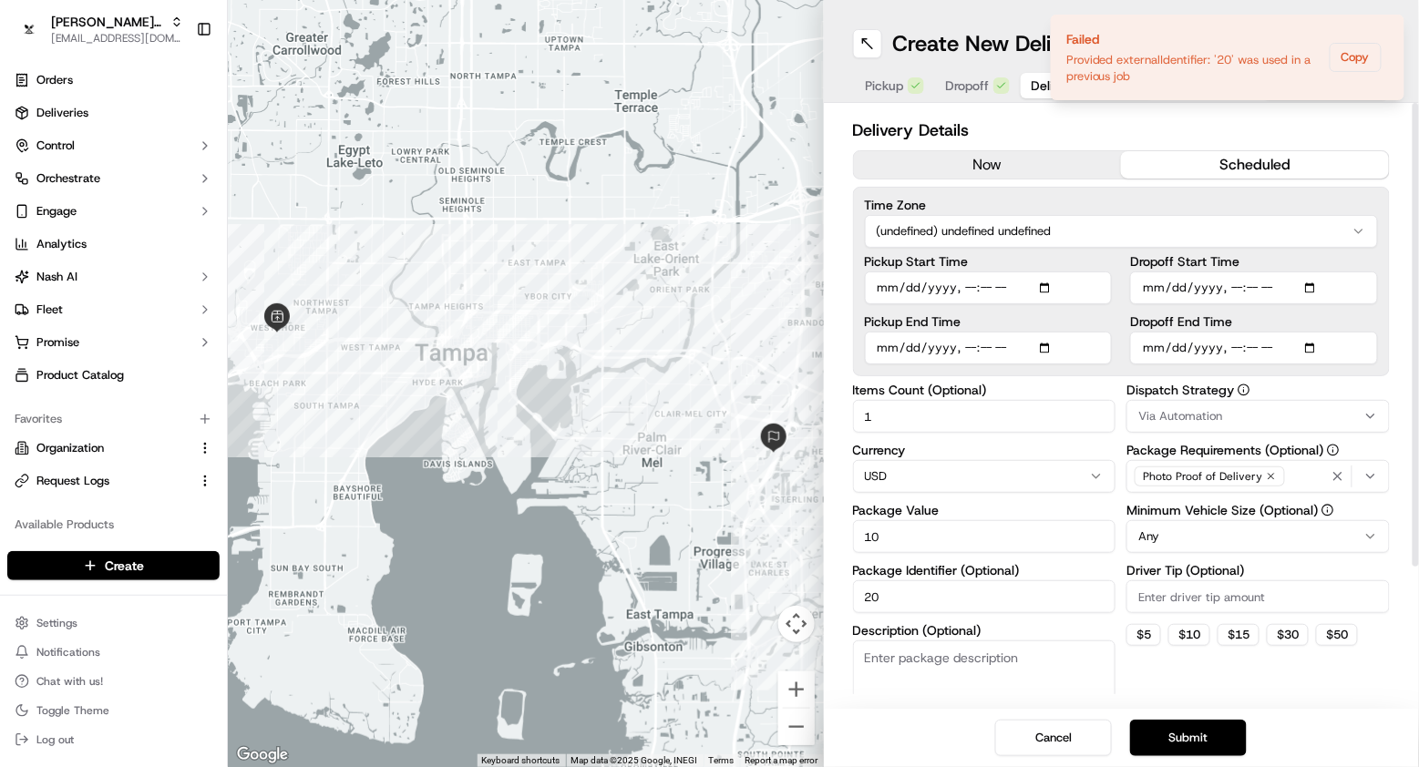
scroll to position [11, 0]
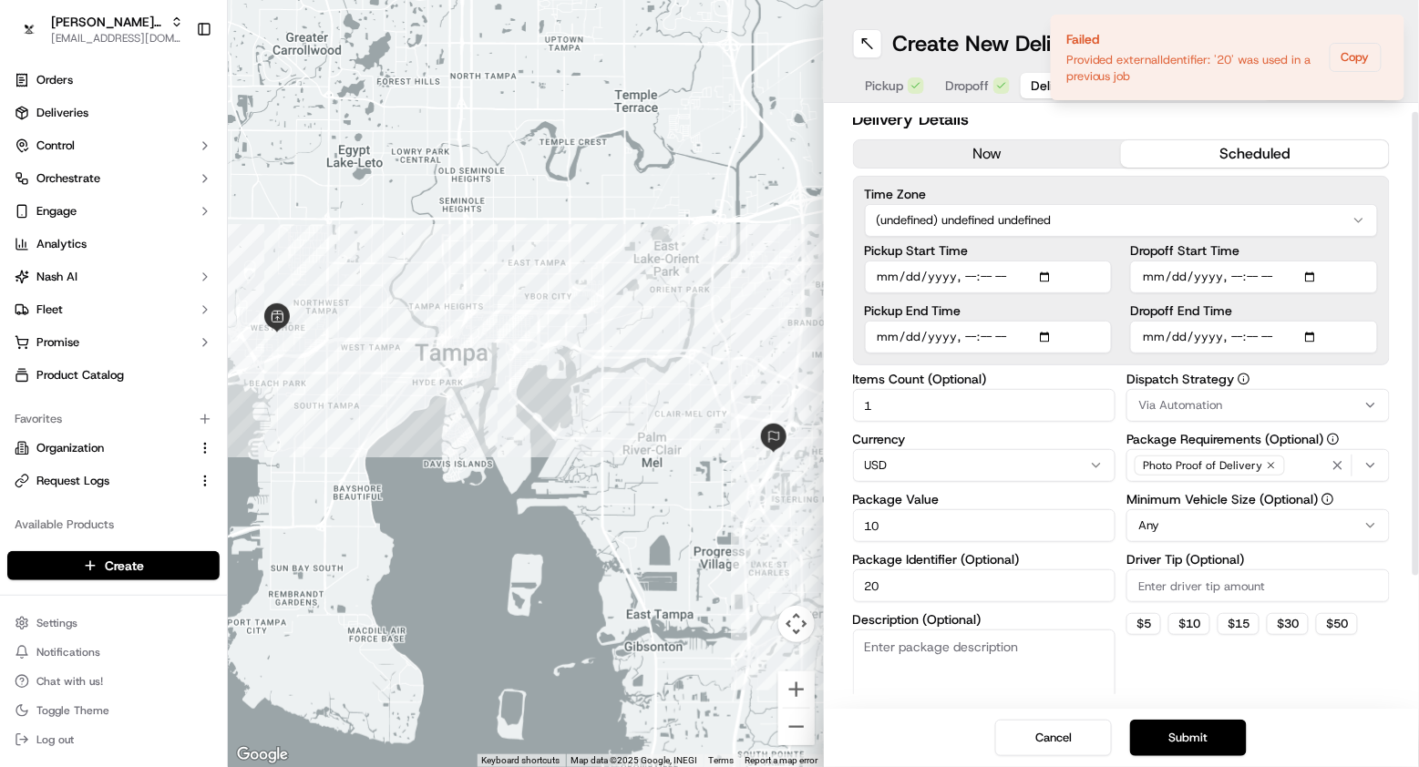
click at [1020, 596] on div "Items Count (Optional) 1 Currency USD Package Value 10 Package Identifier (Opti…" at bounding box center [984, 552] width 263 height 359
click at [998, 574] on input "20" at bounding box center [984, 585] width 263 height 33
type input "20_tets"
click at [1197, 718] on div "Cancel Submit" at bounding box center [1122, 738] width 596 height 58
click at [1197, 723] on button "Submit" at bounding box center [1188, 738] width 117 height 36
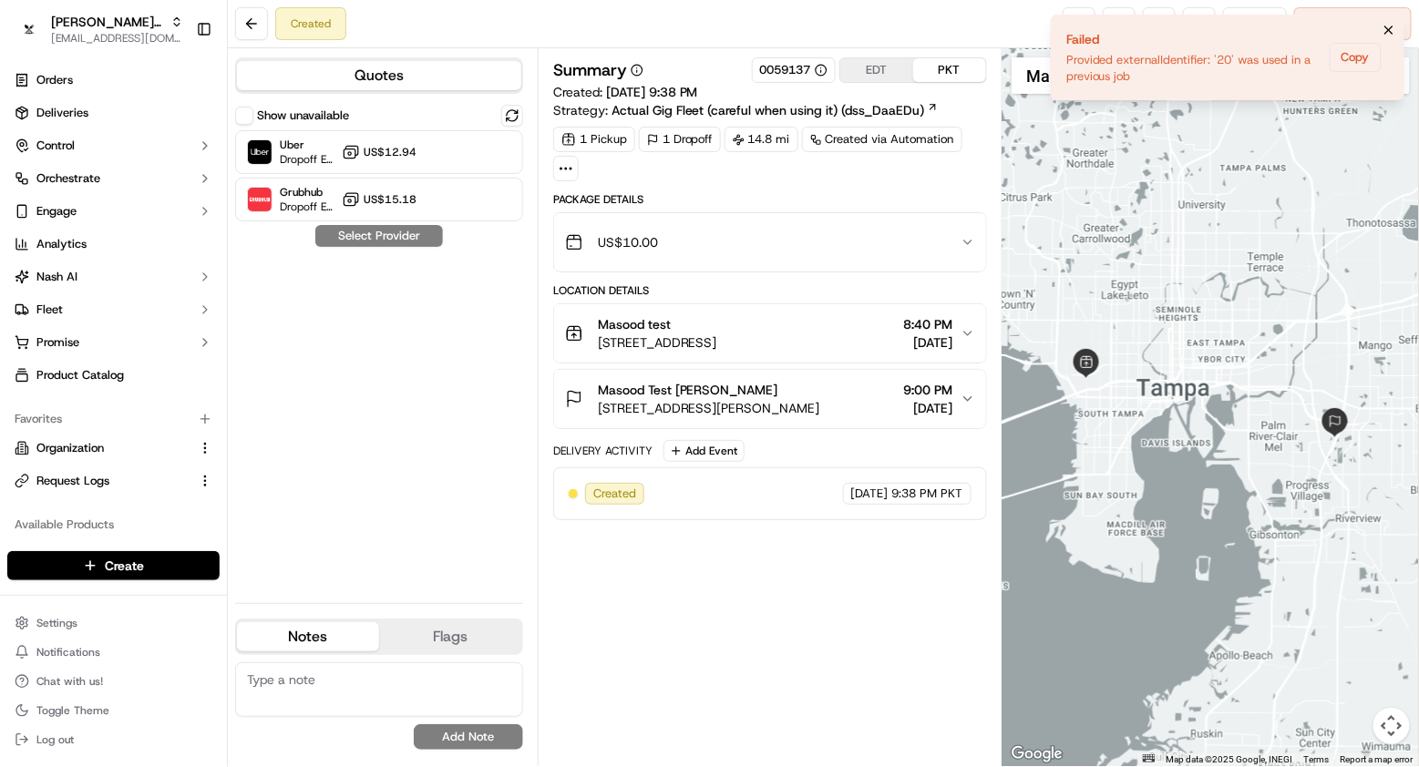
click at [1391, 32] on icon "Notifications (F8)" at bounding box center [1388, 29] width 7 height 7
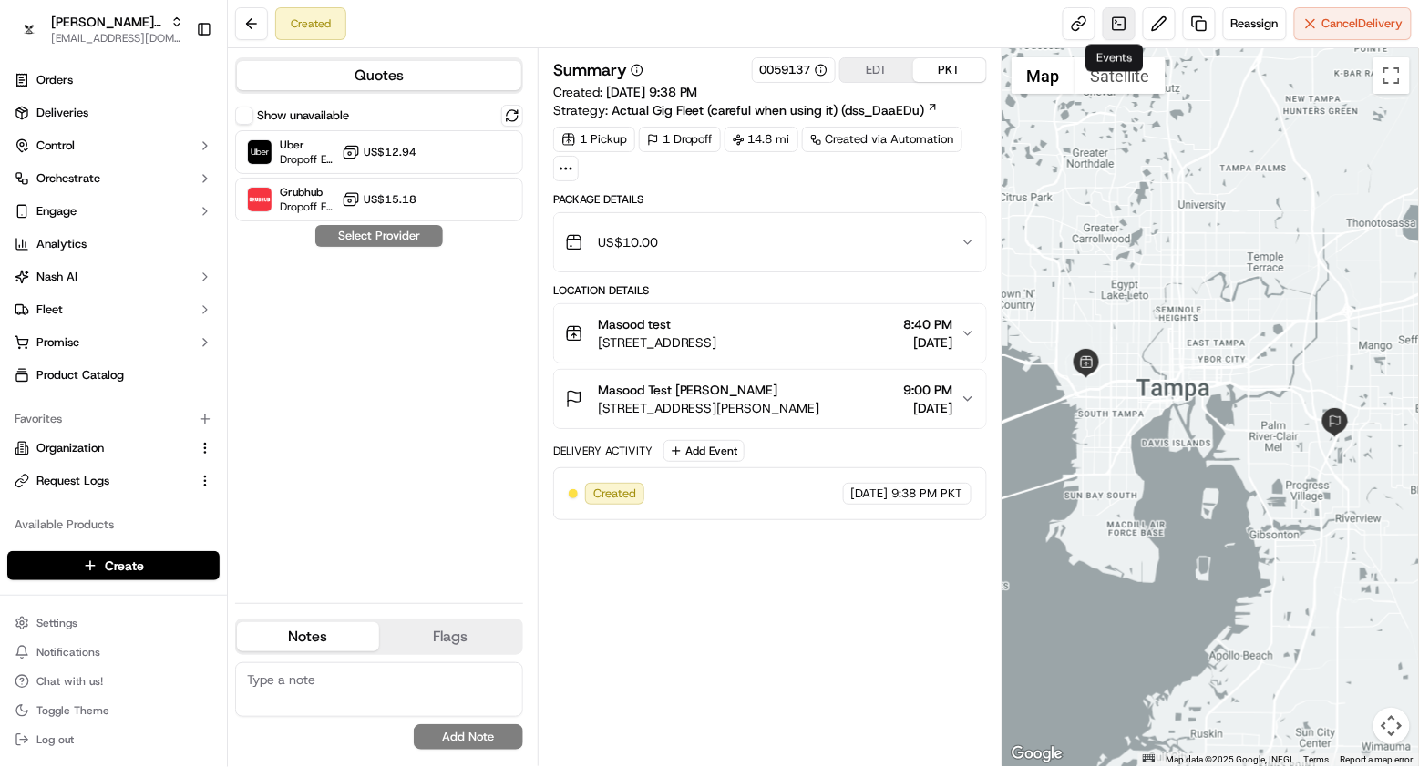
click at [1114, 35] on link at bounding box center [1119, 23] width 33 height 33
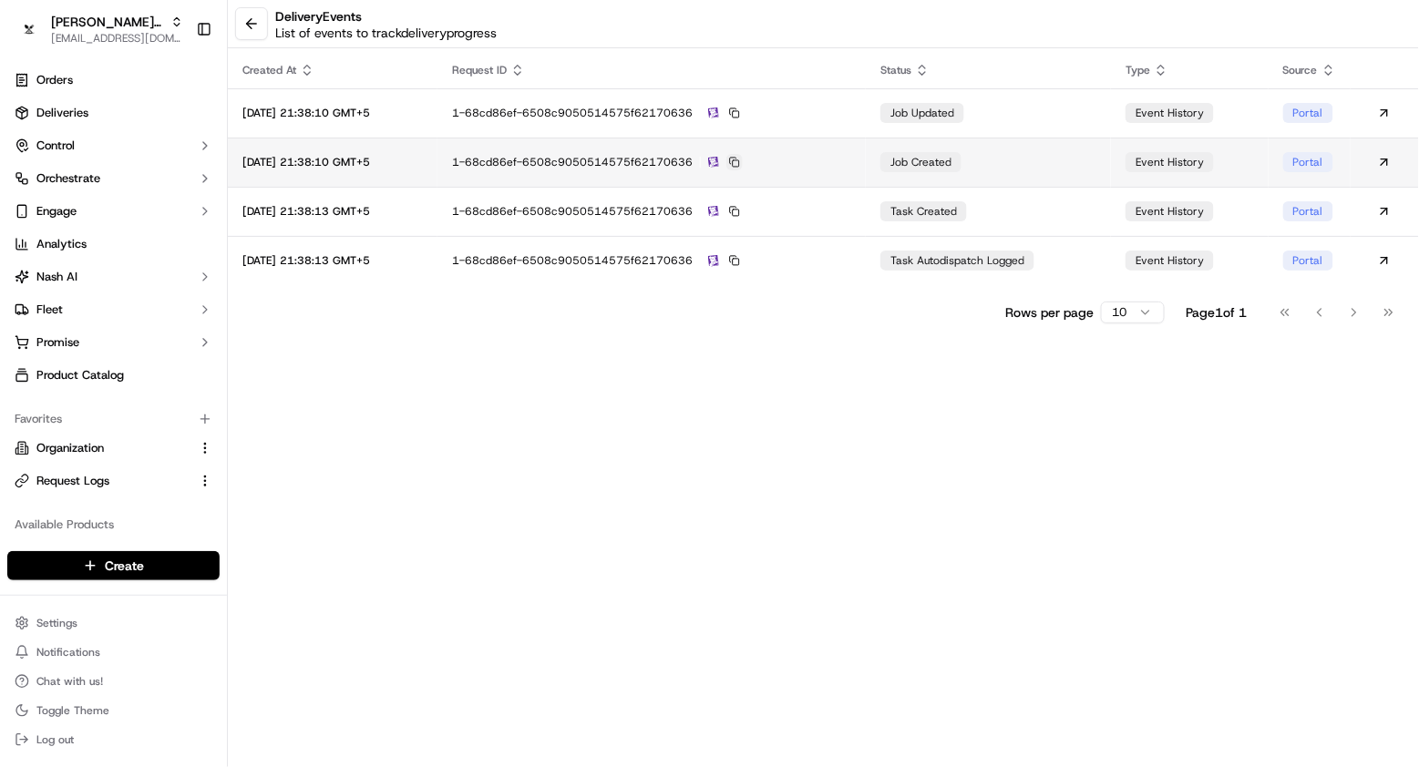
click at [743, 156] on button at bounding box center [734, 162] width 16 height 16
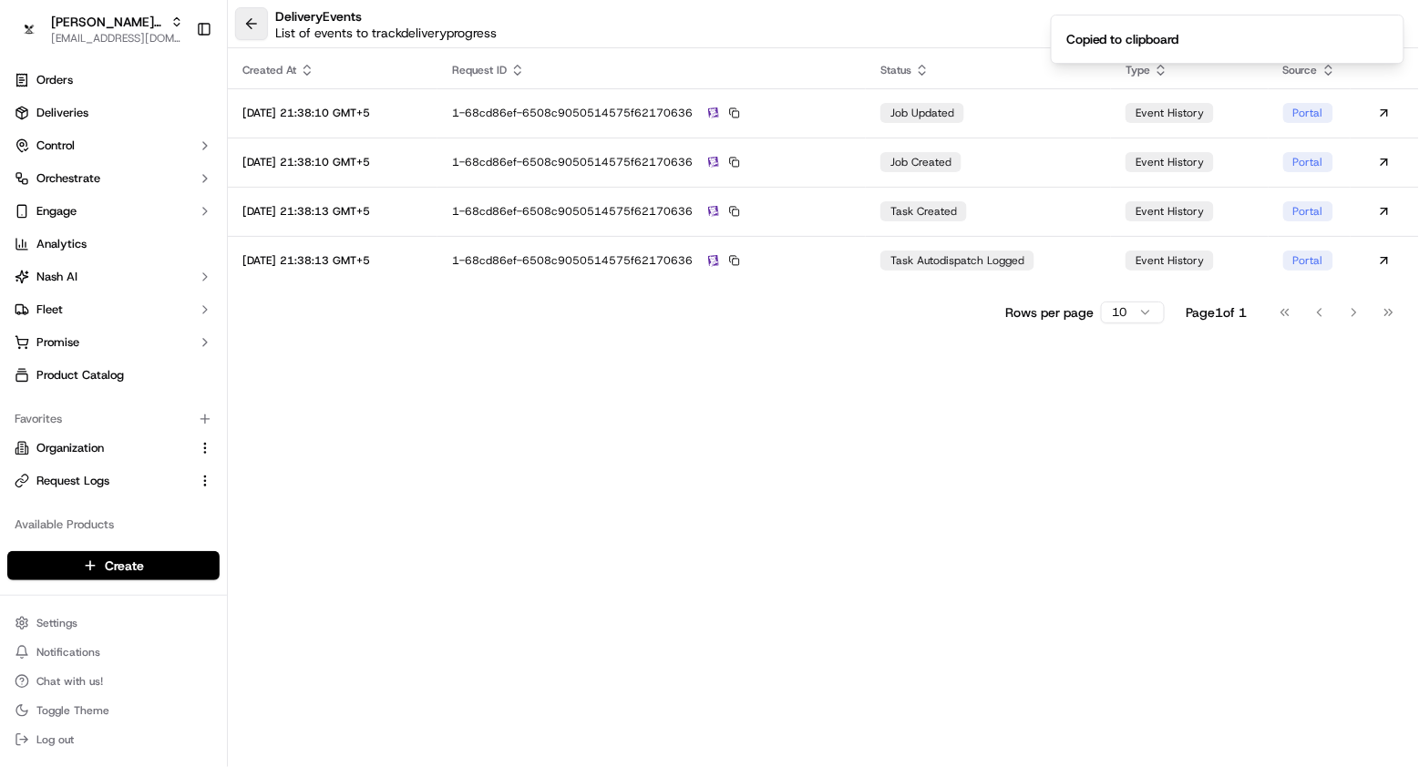
click at [251, 20] on button at bounding box center [251, 23] width 33 height 33
